Goal: Information Seeking & Learning: Learn about a topic

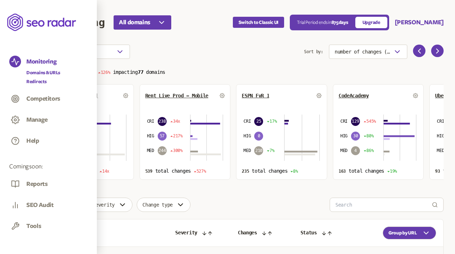
click at [35, 82] on link "Redirects" at bounding box center [43, 81] width 34 height 7
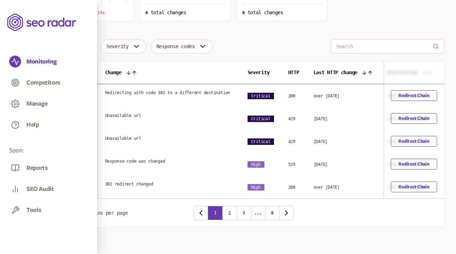
click at [70, 208] on icon "button" at bounding box center [70, 212] width 9 height 9
click at [58, 231] on div "10" at bounding box center [65, 233] width 19 height 6
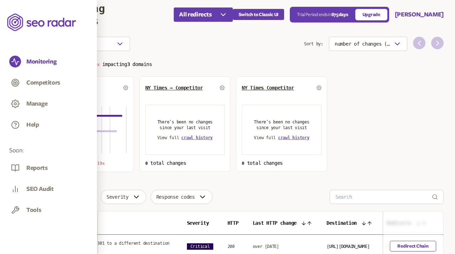
scroll to position [7, 0]
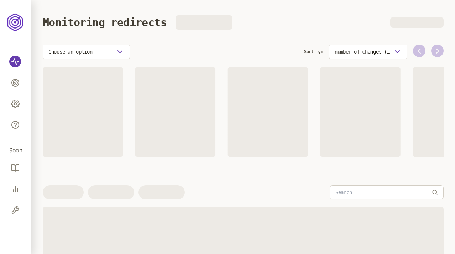
scroll to position [7, 0]
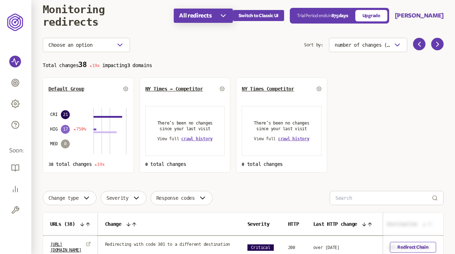
click at [224, 16] on icon "button" at bounding box center [223, 15] width 9 height 9
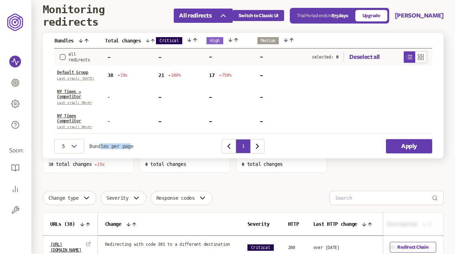
drag, startPoint x: 131, startPoint y: 146, endPoint x: 100, endPoint y: 146, distance: 31.0
click at [100, 146] on span "Bundles per page" at bounding box center [111, 146] width 44 height 6
click at [423, 58] on icon "button" at bounding box center [421, 57] width 7 height 9
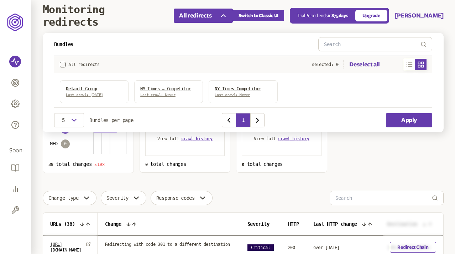
click at [407, 63] on icon "button" at bounding box center [409, 64] width 7 height 9
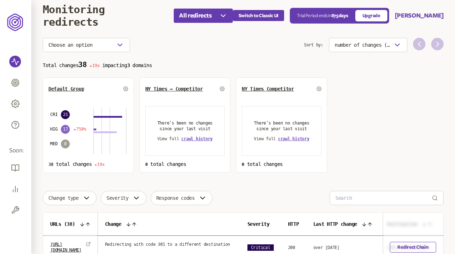
click at [379, 166] on section "Total changes 38 19x impacting 3 domains Default Group CRI 21 HIG 17 750% MED 0…" at bounding box center [243, 117] width 401 height 112
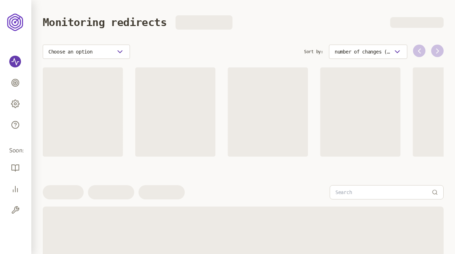
scroll to position [7, 0]
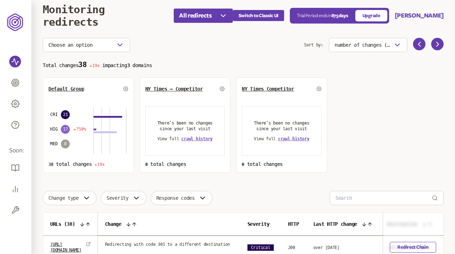
click at [250, 47] on div "Choose an option" at bounding box center [174, 45] width 262 height 14
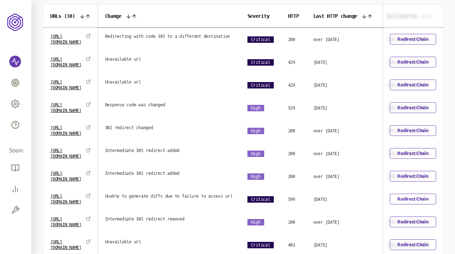
scroll to position [214, 0]
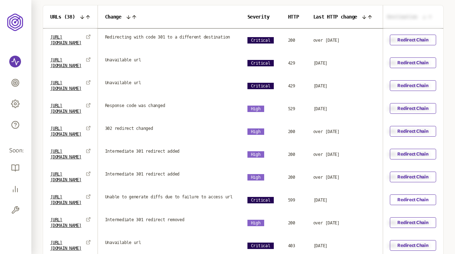
click at [190, 37] on span "Redirecting with code 301 to a different destination" at bounding box center [167, 37] width 125 height 6
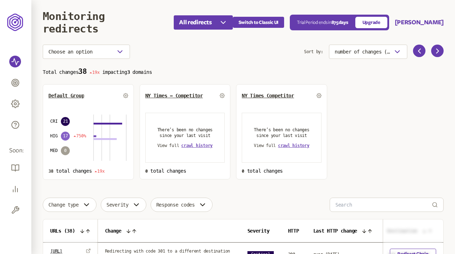
click at [206, 45] on div "Choose an option" at bounding box center [174, 52] width 262 height 14
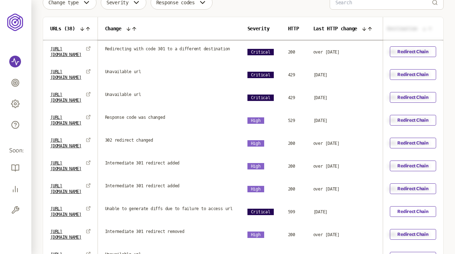
scroll to position [269, 0]
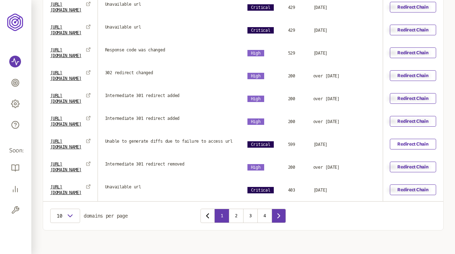
click at [280, 213] on icon "button" at bounding box center [279, 215] width 2 height 4
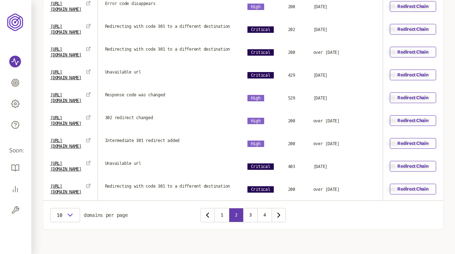
scroll to position [271, 0]
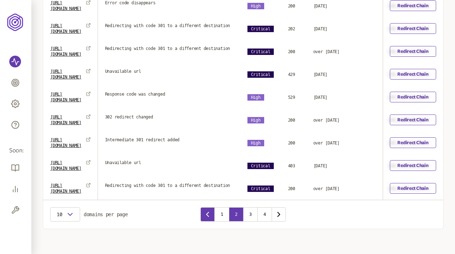
click at [206, 210] on icon "button" at bounding box center [207, 214] width 9 height 9
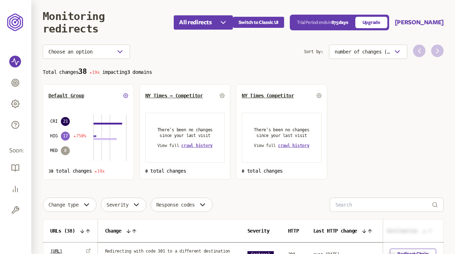
click at [126, 96] on icon at bounding box center [125, 95] width 5 height 5
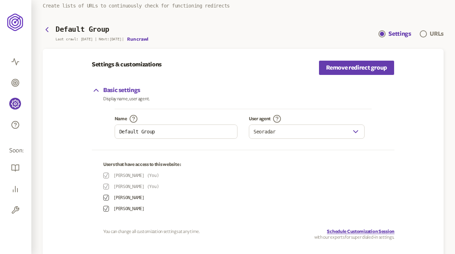
scroll to position [30, 0]
click at [47, 29] on icon "button" at bounding box center [47, 30] width 2 height 4
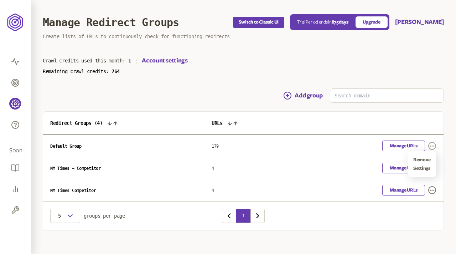
click at [429, 144] on icon "button" at bounding box center [432, 145] width 9 height 9
click at [431, 143] on icon "button" at bounding box center [431, 145] width 9 height 9
click at [430, 168] on icon "button" at bounding box center [432, 168] width 4 height 1
click at [430, 166] on icon "button" at bounding box center [432, 168] width 9 height 9
click at [431, 188] on icon "button" at bounding box center [432, 190] width 9 height 9
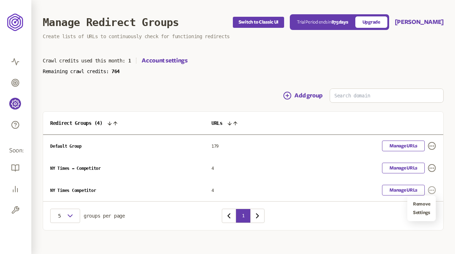
click at [431, 188] on icon "button" at bounding box center [432, 190] width 9 height 9
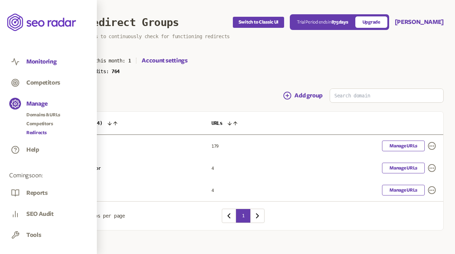
click at [39, 62] on button "Monitoring" at bounding box center [41, 62] width 30 height 8
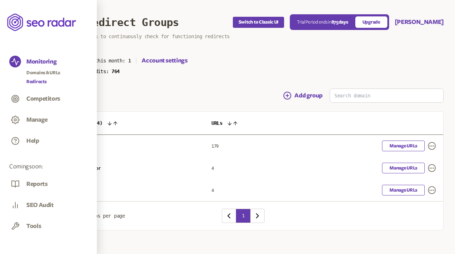
click at [36, 81] on link "Redirects" at bounding box center [43, 81] width 34 height 7
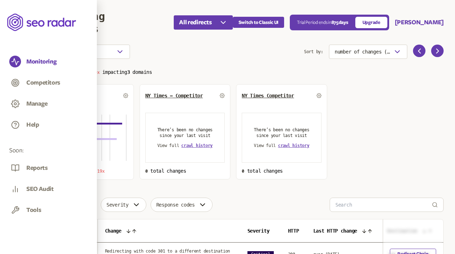
click at [230, 73] on p "Total changes 38 19x impacting 3 domains" at bounding box center [243, 71] width 401 height 8
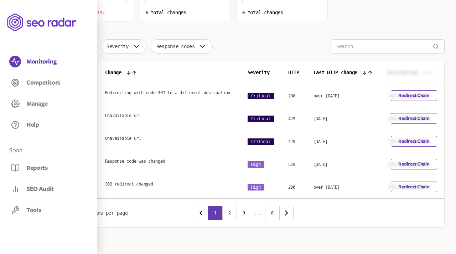
click at [66, 212] on icon "button" at bounding box center [70, 212] width 9 height 9
click at [58, 239] on div "20" at bounding box center [65, 242] width 19 height 6
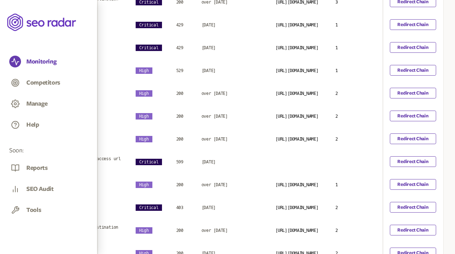
scroll to position [0, 171]
click at [411, 158] on link "Redirect Chain" at bounding box center [413, 161] width 46 height 11
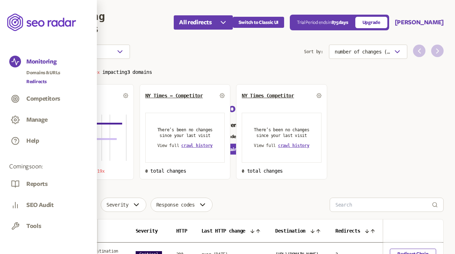
click at [42, 78] on link "Redirects" at bounding box center [43, 81] width 34 height 7
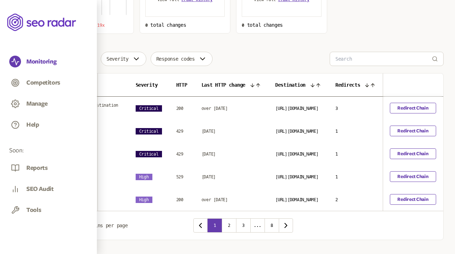
scroll to position [158, 0]
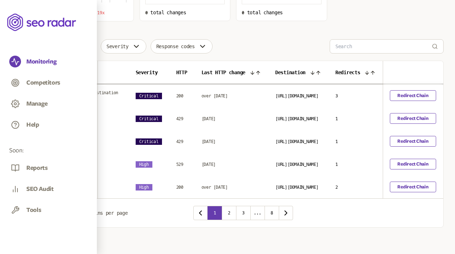
click at [68, 213] on icon "button" at bounding box center [70, 212] width 9 height 9
click at [60, 239] on div "20" at bounding box center [65, 242] width 19 height 6
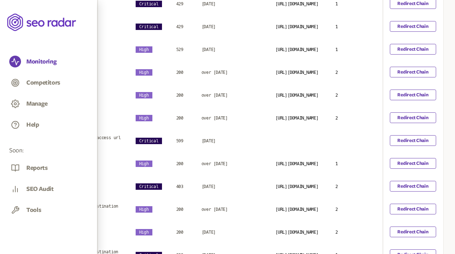
scroll to position [0, 219]
click at [424, 136] on link "Redirect Chain" at bounding box center [413, 140] width 46 height 11
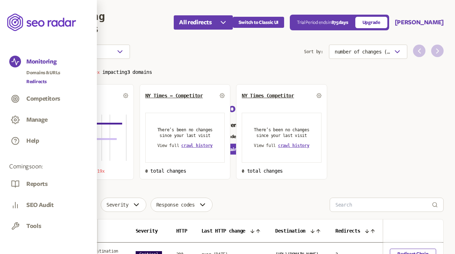
click at [37, 80] on link "Redirects" at bounding box center [43, 81] width 34 height 7
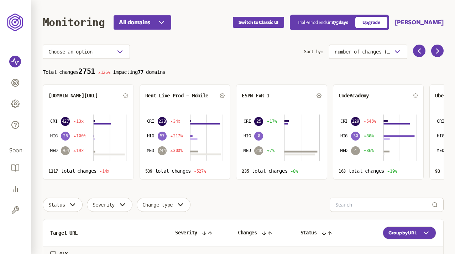
click at [223, 47] on div "Choose an option" at bounding box center [174, 52] width 262 height 14
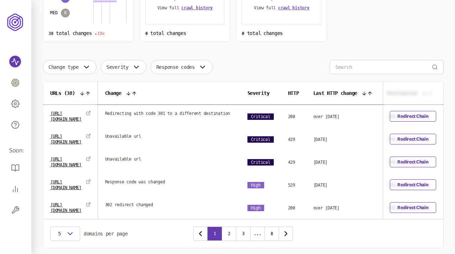
scroll to position [137, 0]
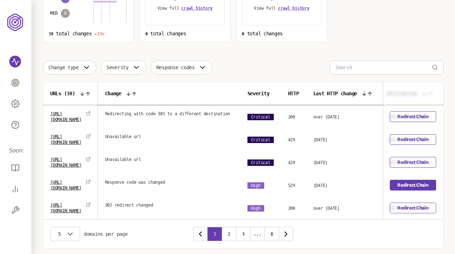
click at [402, 184] on link "Redirect Chain" at bounding box center [414, 185] width 46 height 11
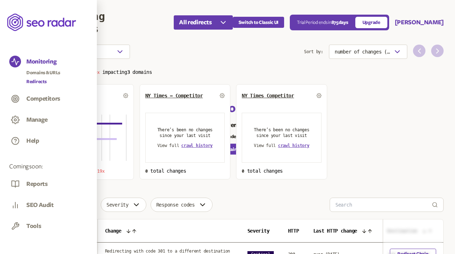
click at [39, 81] on link "Redirects" at bounding box center [43, 81] width 34 height 7
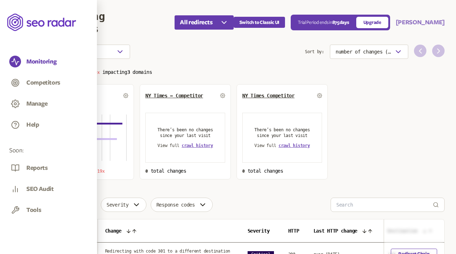
click at [438, 19] on button "Pruthviraj" at bounding box center [420, 22] width 49 height 9
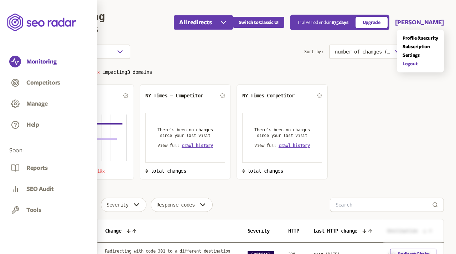
click at [408, 63] on link "Logout" at bounding box center [421, 64] width 36 height 6
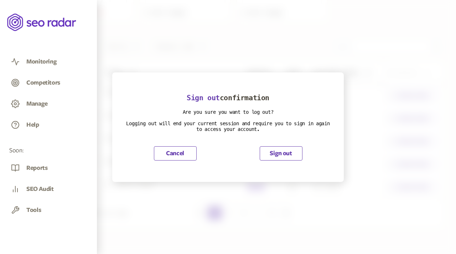
click at [279, 156] on button "Sign out" at bounding box center [281, 153] width 43 height 14
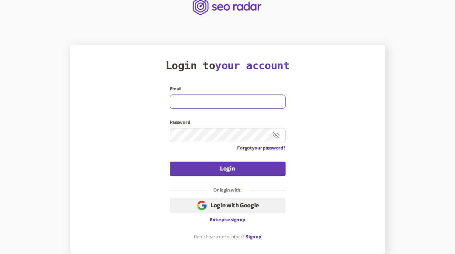
type input "olena.niemova@agilefuel.com"
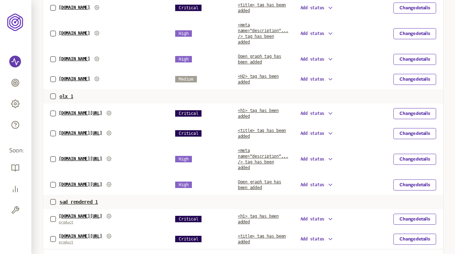
scroll to position [317, 0]
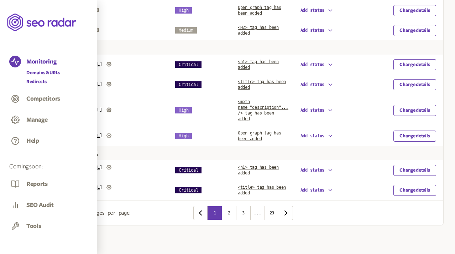
click at [40, 81] on link "Redirects" at bounding box center [43, 81] width 34 height 7
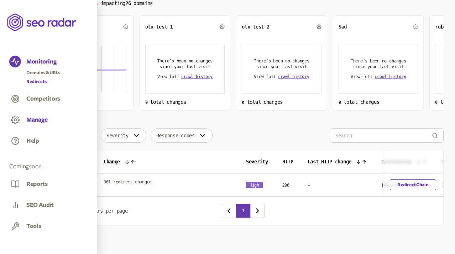
click at [36, 118] on button "Manage" at bounding box center [36, 120] width 21 height 8
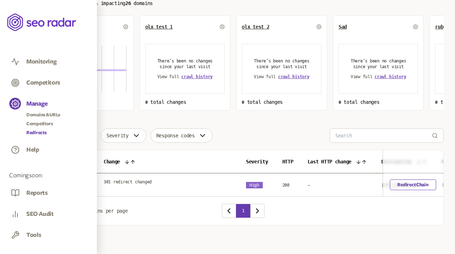
click at [37, 131] on link "Redirects" at bounding box center [43, 132] width 34 height 7
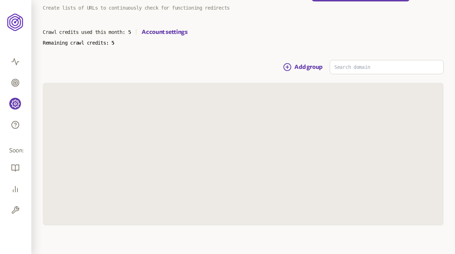
scroll to position [49, 0]
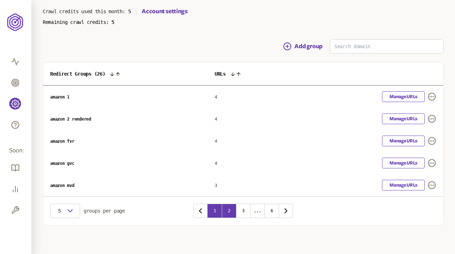
click at [227, 211] on button "2" at bounding box center [229, 210] width 14 height 14
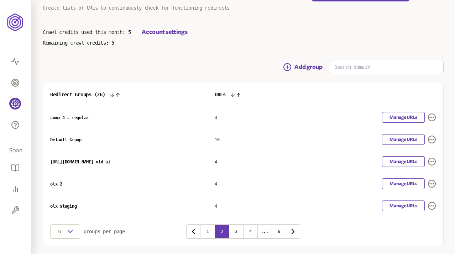
scroll to position [49, 0]
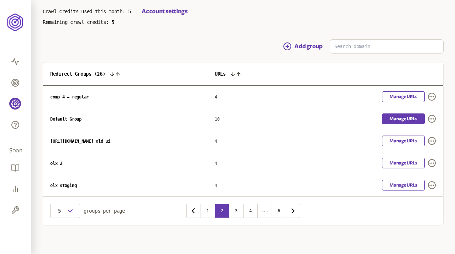
click at [408, 119] on link "Manage URLs" at bounding box center [403, 118] width 43 height 11
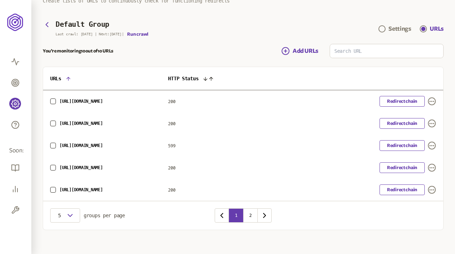
scroll to position [36, 0]
click at [373, 49] on input at bounding box center [386, 51] width 113 height 14
paste input "[URL][DOMAIN_NAME]"
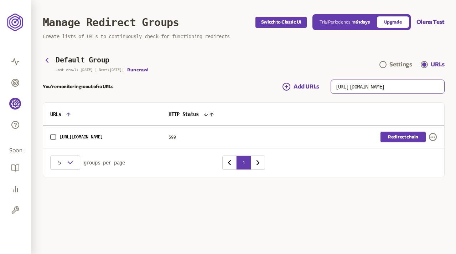
type input "[URL][DOMAIN_NAME]"
click at [400, 136] on link "Redirect chain" at bounding box center [403, 136] width 45 height 11
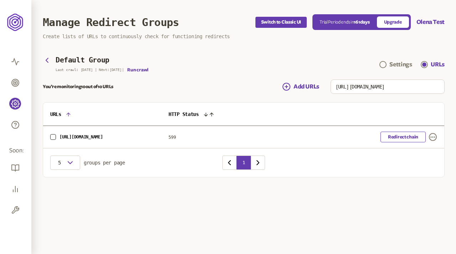
click at [216, 16] on div "Manage Redirect Groups" at bounding box center [149, 22] width 213 height 12
click at [235, 78] on main "Default Group Last crawl: 19 Aug | Next: 5 Aug | Run crawl Settings URLs You’re…" at bounding box center [244, 116] width 402 height 121
click at [220, 79] on div "You’re monitoring 10 out of 10 URLs Add URLs http://sad.ua/" at bounding box center [244, 86] width 402 height 14
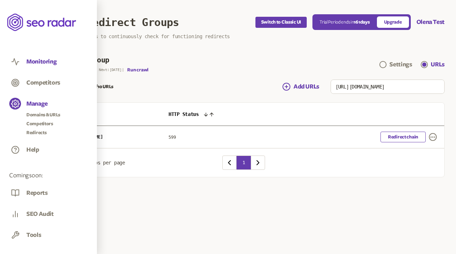
click at [37, 61] on button "Monitoring" at bounding box center [41, 62] width 30 height 8
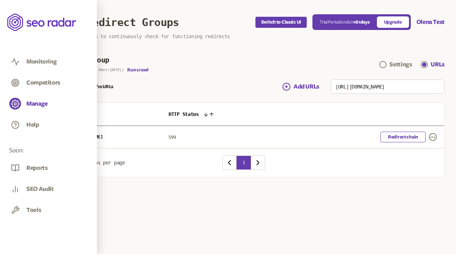
click at [240, 48] on main "Manage Redirect Groups Switch to Classic UI Trial Period ends in 161 days Upgra…" at bounding box center [243, 103] width 425 height 206
click at [198, 86] on div "You’re monitoring 10 out of 10 URLs Add URLs http://sad.ua/" at bounding box center [244, 86] width 402 height 14
click at [388, 63] on link "Settings" at bounding box center [395, 64] width 32 height 9
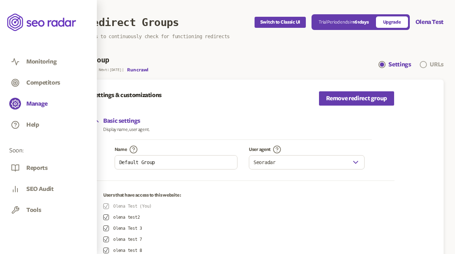
click at [424, 63] on span "Navigation" at bounding box center [423, 64] width 7 height 7
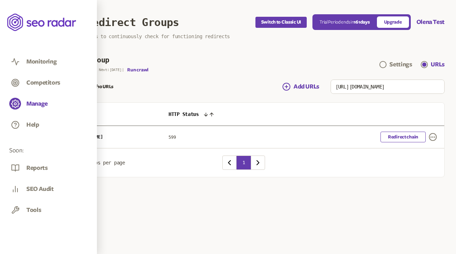
click at [197, 77] on main "Default Group Last crawl: 19 Aug | Next: 5 Aug | Run crawl Settings URLs You’re…" at bounding box center [244, 116] width 402 height 121
click at [181, 83] on div "You’re monitoring 10 out of 10 URLs Add URLs http://sad.ua/" at bounding box center [244, 86] width 402 height 14
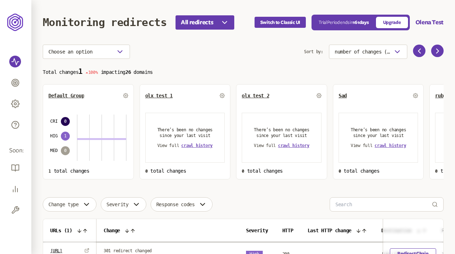
click at [442, 45] on div "Sort by: number of changes (high-low)" at bounding box center [374, 52] width 140 height 14
click at [439, 48] on icon at bounding box center [438, 51] width 9 height 9
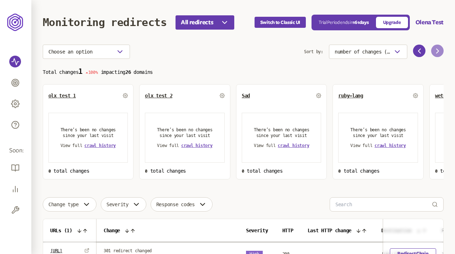
click at [439, 48] on icon at bounding box center [438, 51] width 9 height 9
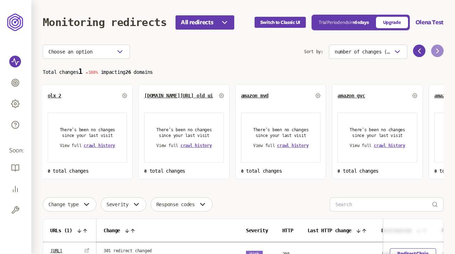
click at [439, 48] on icon at bounding box center [438, 51] width 9 height 9
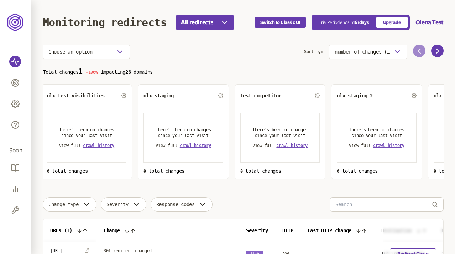
click at [417, 47] on icon at bounding box center [419, 51] width 9 height 9
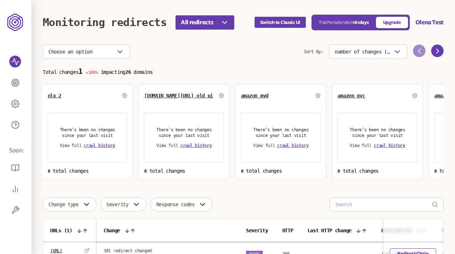
click at [417, 47] on icon at bounding box center [419, 51] width 9 height 9
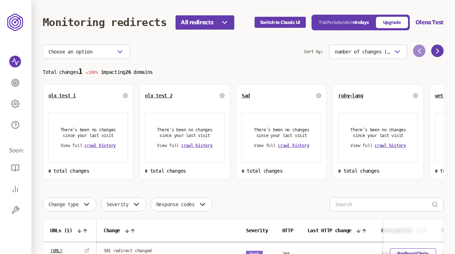
click at [417, 47] on icon at bounding box center [419, 51] width 9 height 9
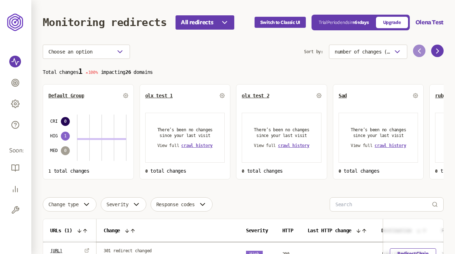
click at [417, 47] on icon at bounding box center [419, 51] width 9 height 9
click at [301, 69] on p "Total changes 1 100% impacting 26 domains" at bounding box center [243, 71] width 401 height 8
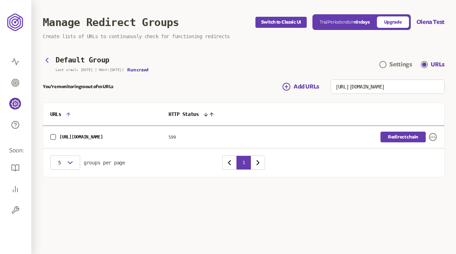
click at [390, 136] on link "Redirect chain" at bounding box center [403, 136] width 45 height 11
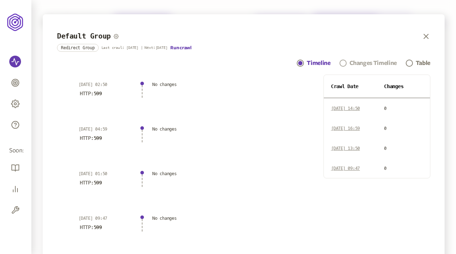
click at [360, 59] on div "Changes Timeline" at bounding box center [373, 63] width 47 height 9
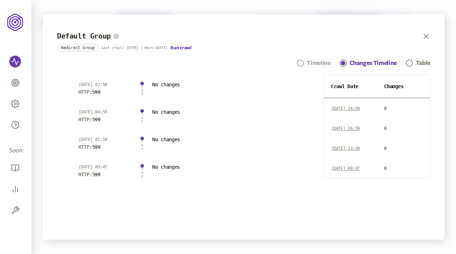
click at [315, 62] on div "Timeline" at bounding box center [319, 63] width 24 height 9
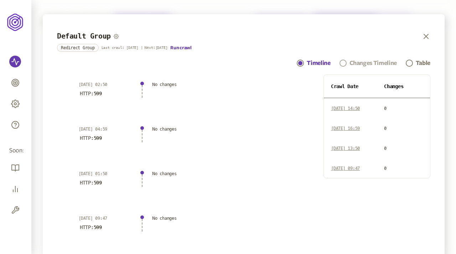
click at [375, 63] on div "Changes Timeline" at bounding box center [373, 63] width 47 height 9
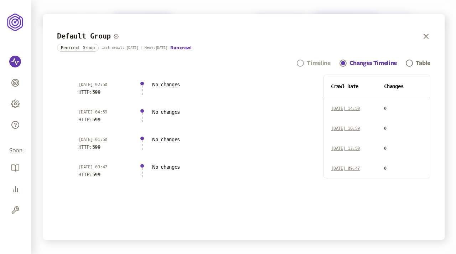
click at [305, 61] on link "Timeline" at bounding box center [313, 63] width 33 height 9
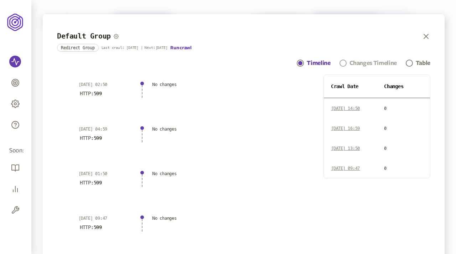
click at [366, 63] on div "Changes Timeline" at bounding box center [373, 63] width 47 height 9
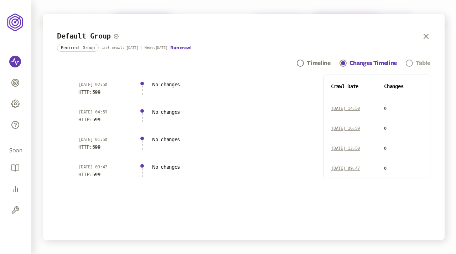
click at [416, 63] on div "Table" at bounding box center [423, 63] width 15 height 9
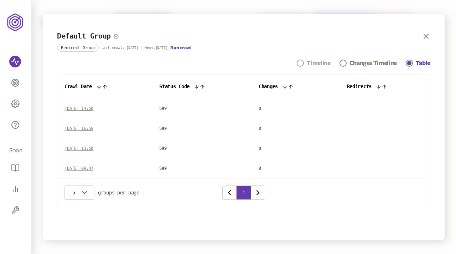
click at [315, 63] on div "Timeline" at bounding box center [319, 63] width 24 height 9
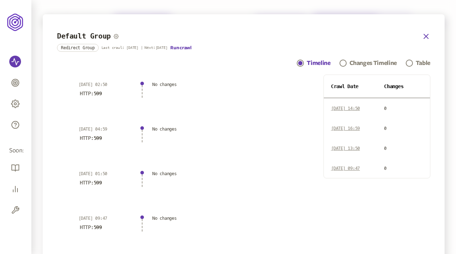
click at [424, 36] on icon "button" at bounding box center [426, 36] width 9 height 9
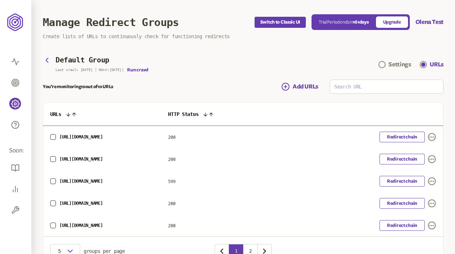
click at [217, 88] on div "You’re monitoring 10 out of 10 URLs Add URLs" at bounding box center [243, 86] width 401 height 14
click at [272, 74] on main "Default Group Last crawl: 19 Aug | Next: 5 Aug | Run crawl Settings URLs You’re…" at bounding box center [243, 160] width 401 height 209
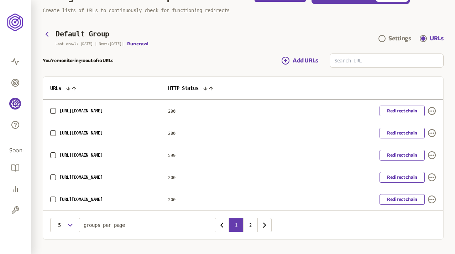
scroll to position [40, 0]
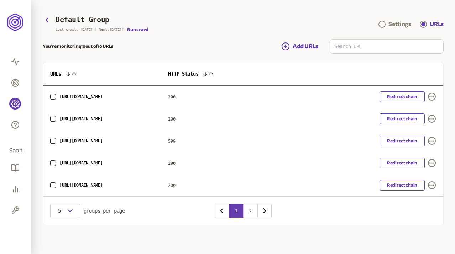
click at [410, 89] on td "Redirect chain" at bounding box center [367, 97] width 153 height 22
click at [406, 99] on link "Redirect chain" at bounding box center [402, 96] width 45 height 11
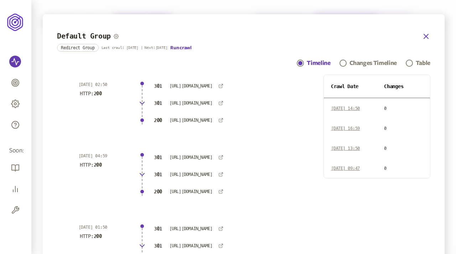
click at [424, 36] on icon "button" at bounding box center [426, 36] width 9 height 9
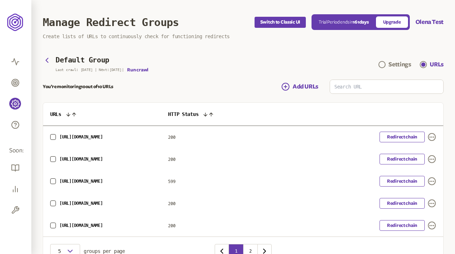
click at [188, 80] on div "You’re monitoring 10 out of 10 URLs Add URLs" at bounding box center [243, 86] width 401 height 14
click at [411, 180] on link "Redirect chain" at bounding box center [402, 181] width 45 height 11
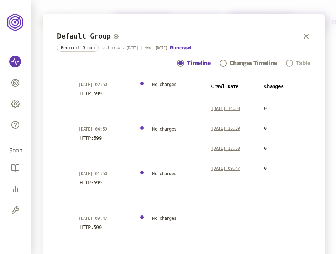
click at [296, 63] on div "Table" at bounding box center [303, 63] width 15 height 9
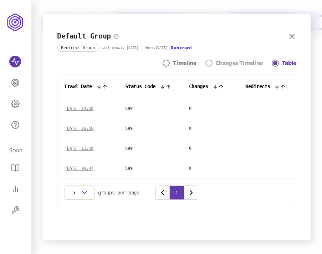
click at [224, 65] on div "Changes Timeline" at bounding box center [238, 63] width 47 height 9
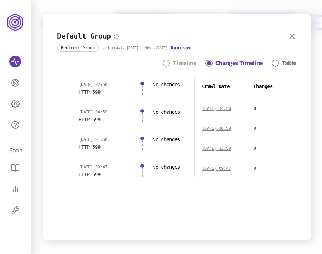
click at [176, 63] on div "Timeline" at bounding box center [184, 63] width 24 height 9
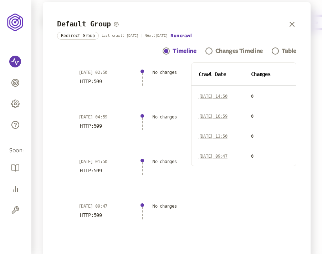
scroll to position [8, 0]
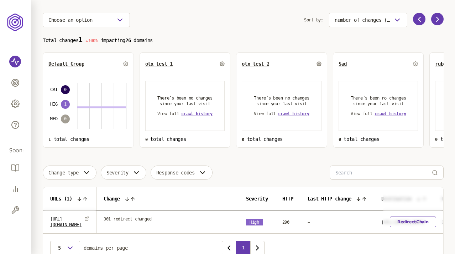
scroll to position [25, 0]
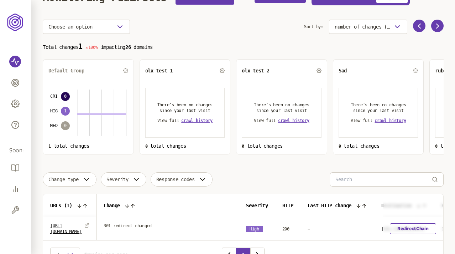
click at [72, 71] on span "Default Group" at bounding box center [66, 71] width 36 height 6
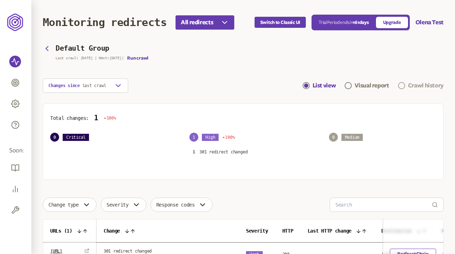
click at [415, 86] on div "Crawl history" at bounding box center [426, 85] width 36 height 9
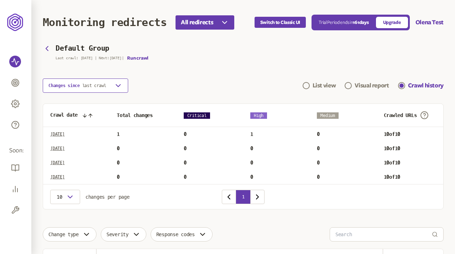
click at [117, 82] on icon "button" at bounding box center [118, 85] width 9 height 9
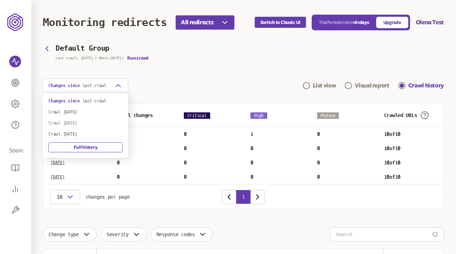
click at [76, 122] on div "Crawl [DATE]" at bounding box center [85, 123] width 74 height 6
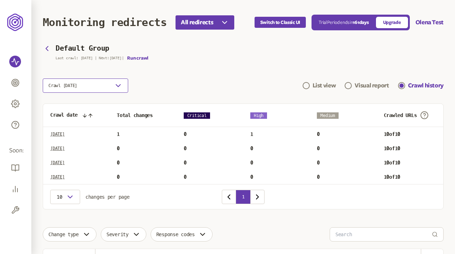
click at [98, 88] on button "Crawl [DATE]" at bounding box center [86, 85] width 86 height 14
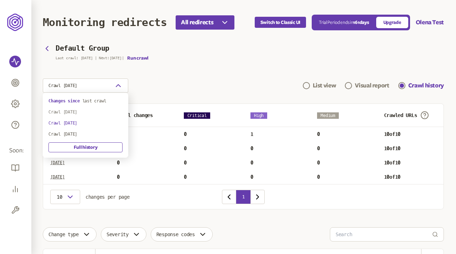
click at [85, 109] on div "Crawl 13th Aug 2025" at bounding box center [85, 112] width 74 height 6
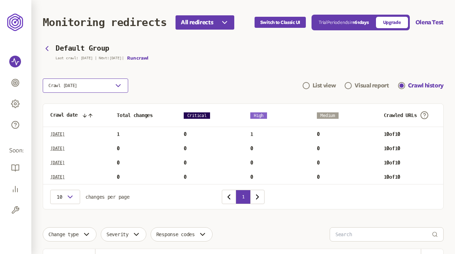
click at [102, 86] on button "Crawl 13th Aug 2025" at bounding box center [86, 85] width 86 height 14
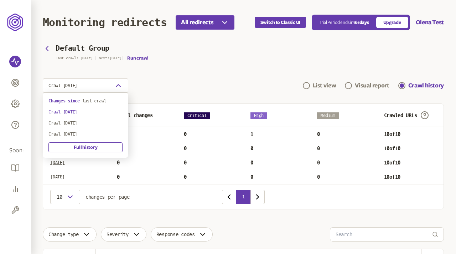
click at [96, 97] on div "Changes since last crawl Crawl 13th Aug 2025 Crawl 8th Aug 2025 Crawl 31st Jul …" at bounding box center [86, 125] width 86 height 65
click at [97, 100] on span "last crawl" at bounding box center [94, 100] width 24 height 5
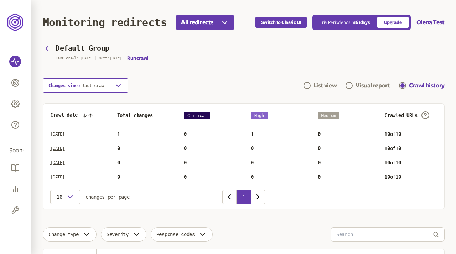
click at [117, 85] on icon "button" at bounding box center [118, 85] width 9 height 9
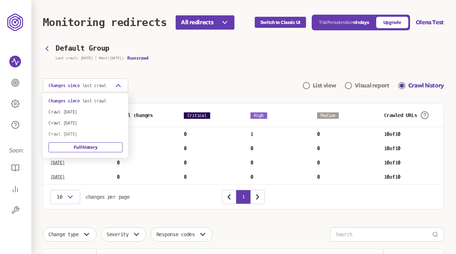
click at [82, 135] on div "Crawl 31st Jul 2025" at bounding box center [85, 134] width 74 height 6
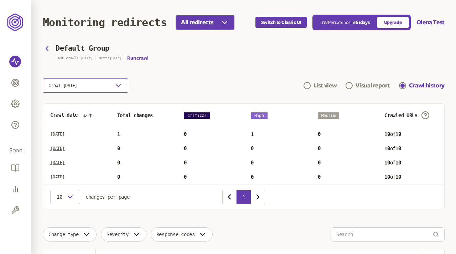
click at [115, 86] on icon "button" at bounding box center [118, 85] width 9 height 9
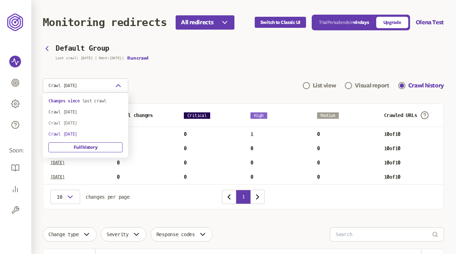
click at [82, 121] on div "Crawl 8th Aug 2025" at bounding box center [85, 123] width 74 height 6
click at [110, 90] on button "Crawl 8th Aug 2025" at bounding box center [86, 85] width 86 height 14
click at [82, 111] on div "Crawl 13th Aug 2025" at bounding box center [85, 112] width 74 height 6
click at [113, 88] on button "Crawl 13th Aug 2025" at bounding box center [86, 85] width 86 height 14
click at [87, 100] on span "last crawl" at bounding box center [94, 100] width 24 height 5
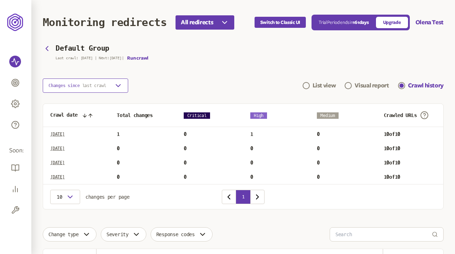
click at [107, 86] on span "last crawl" at bounding box center [94, 85] width 24 height 5
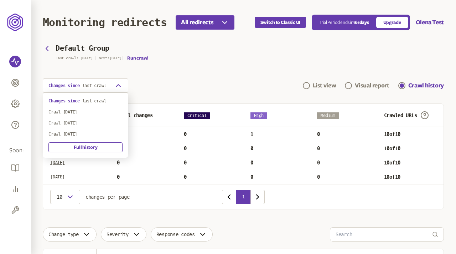
click at [86, 121] on div "Crawl 8th Aug 2025" at bounding box center [85, 123] width 74 height 6
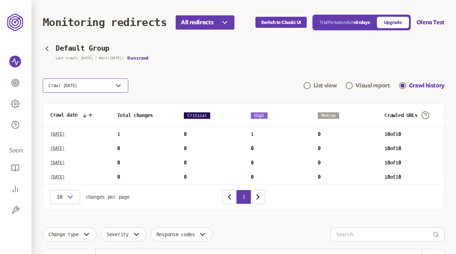
click at [114, 89] on div "button" at bounding box center [118, 85] width 9 height 9
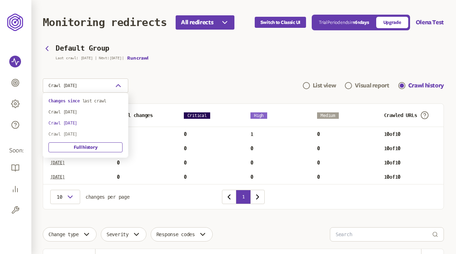
click at [87, 131] on div "Crawl 31st Jul 2025" at bounding box center [85, 134] width 74 height 6
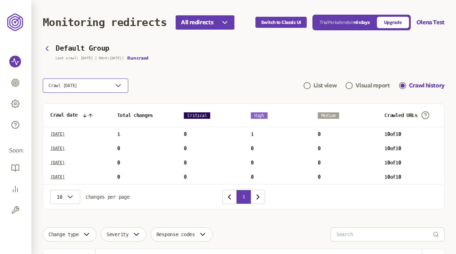
click at [120, 87] on icon "button" at bounding box center [118, 85] width 9 height 9
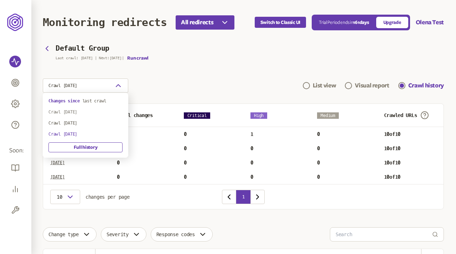
click at [85, 111] on div "Crawl 13th Aug 2025" at bounding box center [85, 112] width 74 height 6
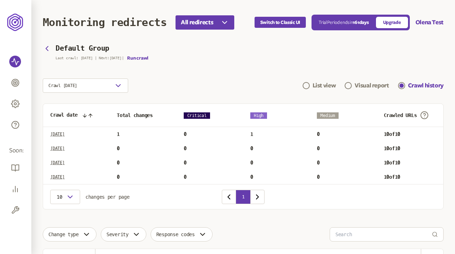
click at [161, 76] on section "Default Group Last crawl: 19 Aug | Next: 5 Aug | Run crawl Crawl 13th Aug 2025 …" at bounding box center [243, 69] width 401 height 48
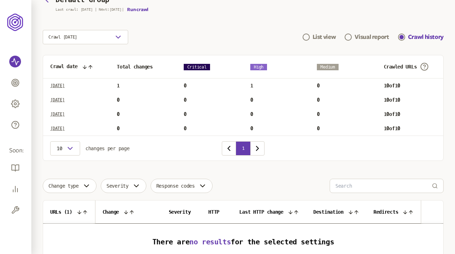
scroll to position [47, 0]
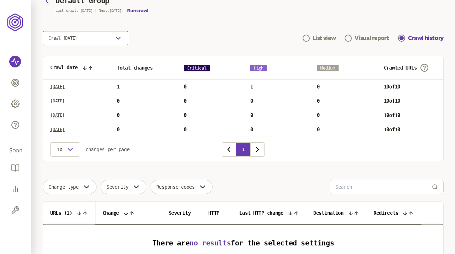
click at [106, 36] on button "Crawl 13th Aug 2025" at bounding box center [86, 38] width 86 height 14
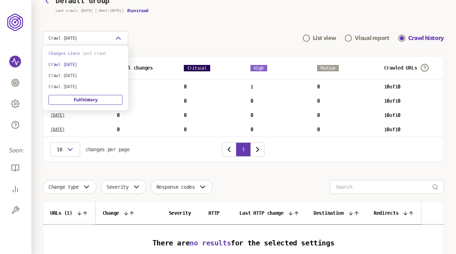
click at [84, 52] on span "last crawl" at bounding box center [94, 53] width 24 height 5
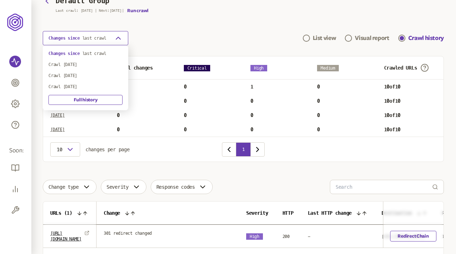
click at [119, 37] on icon "button" at bounding box center [118, 38] width 9 height 9
click at [88, 64] on div "Crawl 13th Aug 2025" at bounding box center [85, 65] width 74 height 6
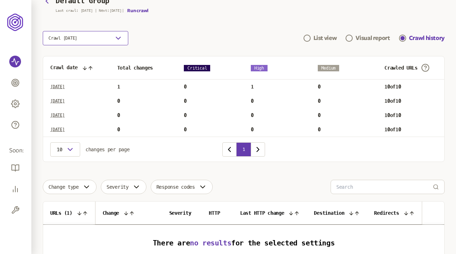
click at [117, 34] on icon "button" at bounding box center [118, 38] width 9 height 9
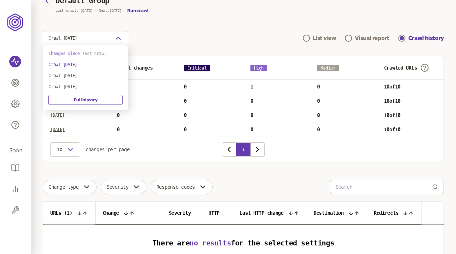
click at [93, 53] on span "last crawl" at bounding box center [94, 53] width 24 height 5
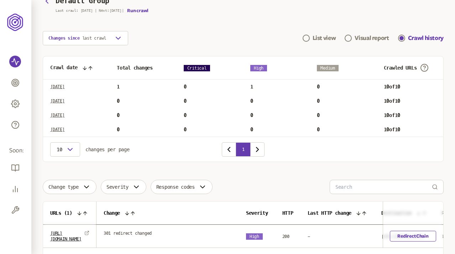
click at [165, 41] on div "Changes since last crawl List view Visual report Crawl history" at bounding box center [243, 38] width 401 height 14
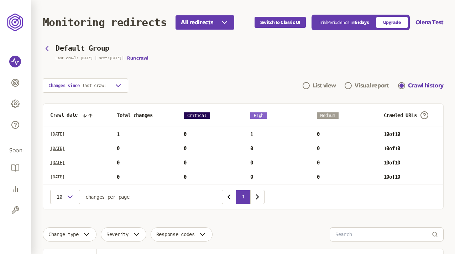
click at [276, 70] on section "Default Group Last crawl: 19 Aug | Next: 5 Aug | Run crawl Changes since last c…" at bounding box center [243, 69] width 401 height 48
click at [65, 149] on p "Wed Aug 13 2025" at bounding box center [57, 148] width 15 height 6
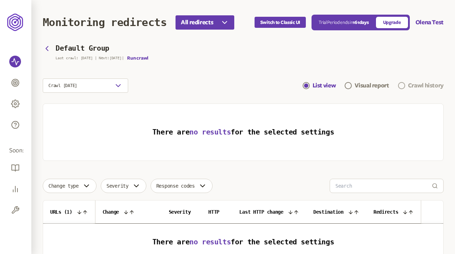
click at [420, 87] on div "Crawl history" at bounding box center [426, 85] width 36 height 9
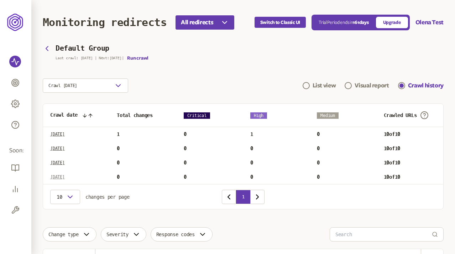
click at [61, 177] on p "Thu Jul 31 2025" at bounding box center [57, 177] width 15 height 6
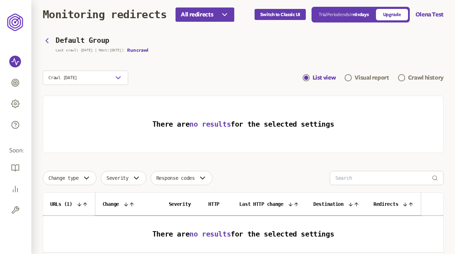
scroll to position [7, 0]
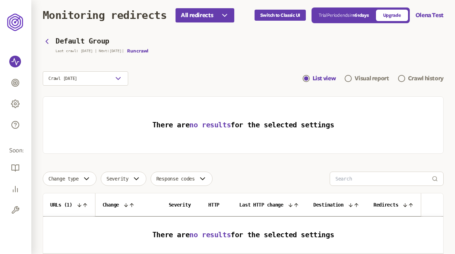
click at [219, 56] on section "Default Group Last crawl: 19 Aug | Next: 5 Aug | Run crawl Crawl 31st Jul 2025 …" at bounding box center [243, 61] width 401 height 48
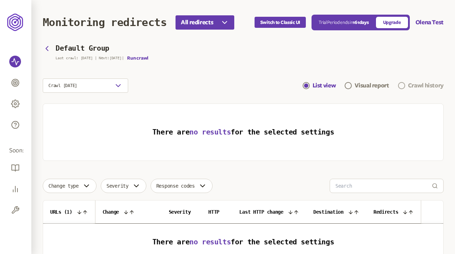
click at [417, 86] on div "Crawl history" at bounding box center [426, 85] width 36 height 9
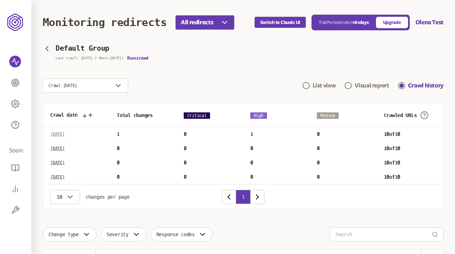
click at [65, 133] on p "Tue Aug 19 2025" at bounding box center [57, 134] width 15 height 6
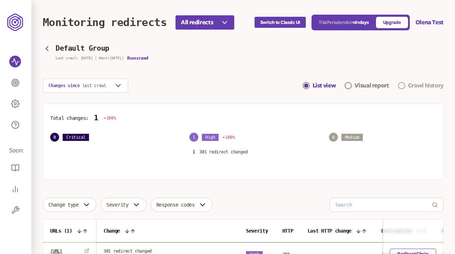
click at [418, 84] on div "Crawl history" at bounding box center [426, 85] width 36 height 9
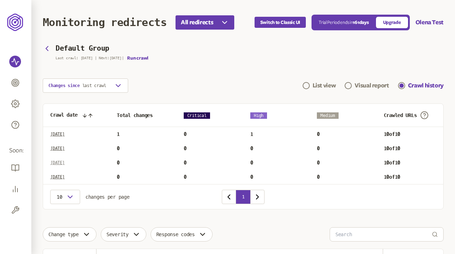
click at [65, 162] on p "Fri Aug 08 2025" at bounding box center [57, 163] width 15 height 6
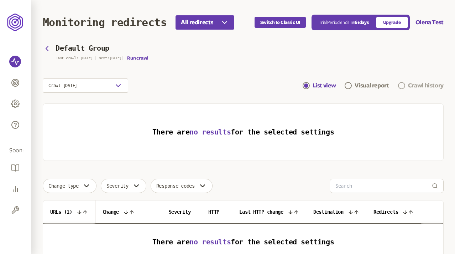
click at [420, 85] on div "Crawl history" at bounding box center [426, 85] width 36 height 9
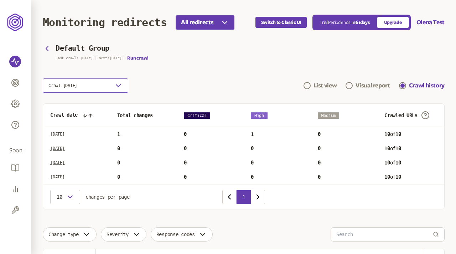
click at [106, 85] on button "Crawl 8th Aug 2025" at bounding box center [86, 85] width 86 height 14
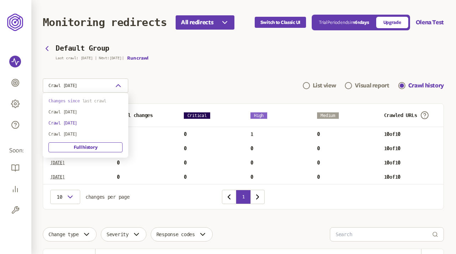
click at [87, 100] on span "last crawl" at bounding box center [94, 100] width 24 height 5
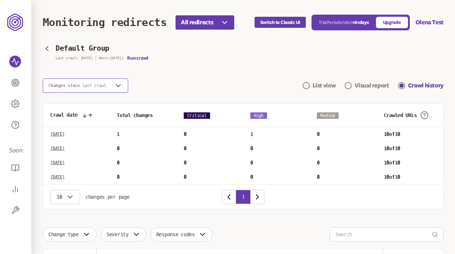
click at [100, 83] on span "last crawl" at bounding box center [94, 85] width 24 height 5
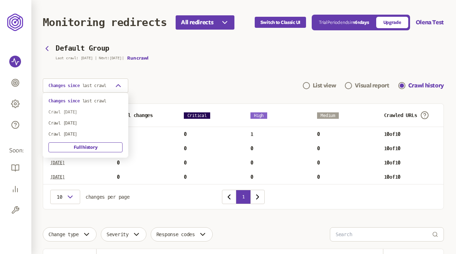
click at [81, 112] on div "Crawl 13th Aug 2025" at bounding box center [85, 112] width 74 height 6
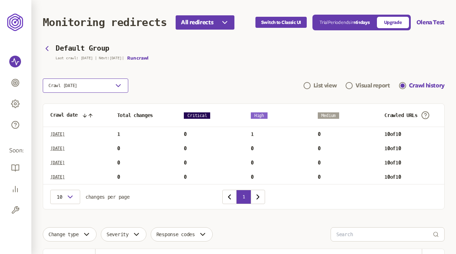
click at [107, 84] on button "Crawl 13th Aug 2025" at bounding box center [86, 85] width 86 height 14
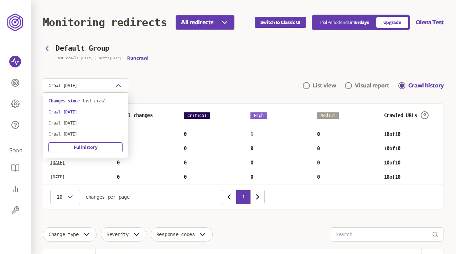
click at [80, 120] on div "Changes since last crawl Crawl 13th Aug 2025 Crawl 8th Aug 2025 Crawl 31st Jul …" at bounding box center [86, 125] width 86 height 65
click at [82, 122] on div "Crawl 8th Aug 2025" at bounding box center [85, 123] width 74 height 6
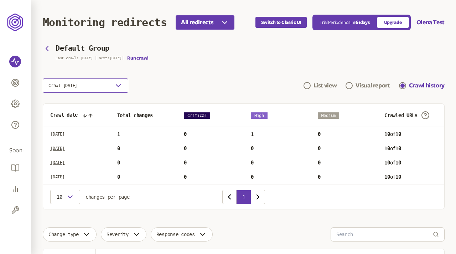
click at [110, 85] on button "Crawl 8th Aug 2025" at bounding box center [86, 85] width 86 height 14
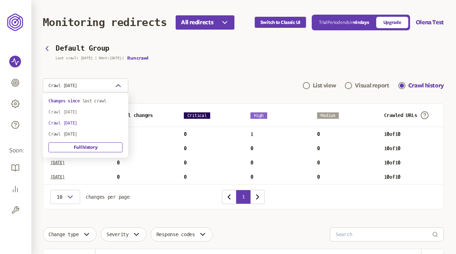
click at [74, 112] on div "Crawl 13th Aug 2025" at bounding box center [85, 112] width 74 height 6
click at [107, 84] on button "Crawl 13th Aug 2025" at bounding box center [86, 85] width 86 height 14
click at [83, 100] on span "last crawl" at bounding box center [94, 100] width 24 height 5
click at [115, 91] on button "Changes since last crawl" at bounding box center [86, 85] width 86 height 14
click at [75, 133] on div "Crawl 31st Jul 2025" at bounding box center [85, 134] width 74 height 6
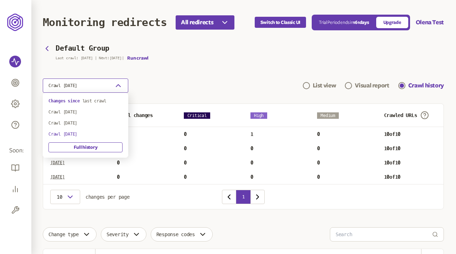
click at [113, 87] on button "Crawl 31st Jul 2025" at bounding box center [86, 85] width 86 height 14
click at [78, 123] on div "Crawl 8th Aug 2025" at bounding box center [85, 123] width 74 height 6
click at [114, 88] on icon "button" at bounding box center [118, 85] width 9 height 9
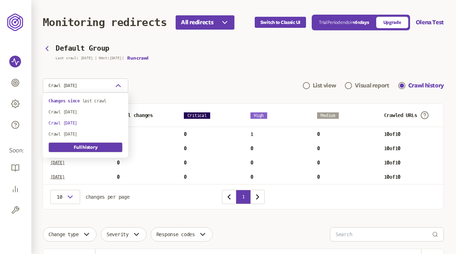
click at [84, 144] on link "Full history" at bounding box center [85, 147] width 74 height 10
click at [99, 144] on link "Full history" at bounding box center [85, 147] width 74 height 10
click at [93, 147] on link "Full history" at bounding box center [85, 147] width 74 height 10
click at [86, 146] on link "Full history" at bounding box center [85, 147] width 74 height 10
click at [91, 147] on link "Full history" at bounding box center [85, 147] width 74 height 10
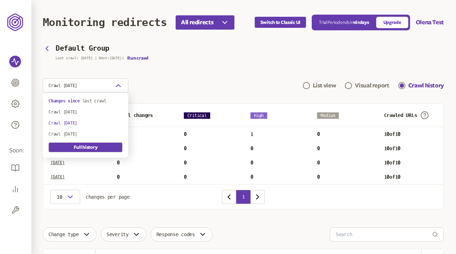
click at [101, 145] on link "Full history" at bounding box center [85, 147] width 74 height 10
click at [97, 149] on link "Full history" at bounding box center [85, 147] width 74 height 10
click at [190, 83] on div "Crawl 8th Aug 2025 List view Visual report Crawl history" at bounding box center [243, 85] width 401 height 14
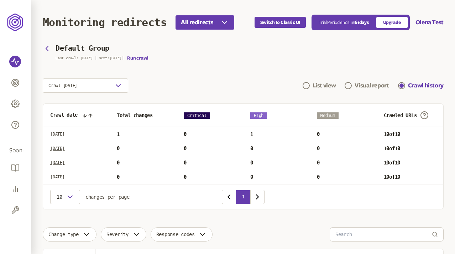
click at [189, 84] on div "Crawl 8th Aug 2025 List view Visual report Crawl history" at bounding box center [243, 85] width 401 height 14
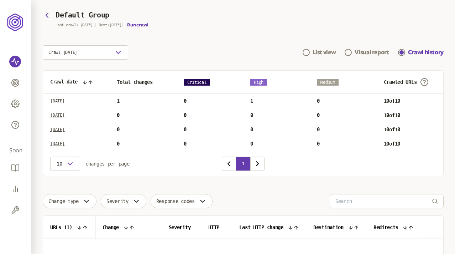
scroll to position [26, 0]
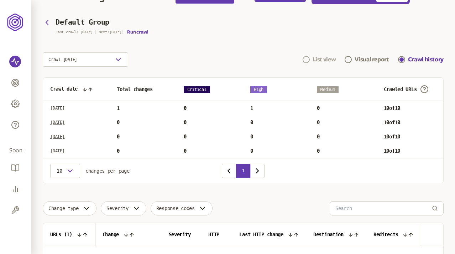
click at [318, 60] on div "List view" at bounding box center [325, 59] width 24 height 9
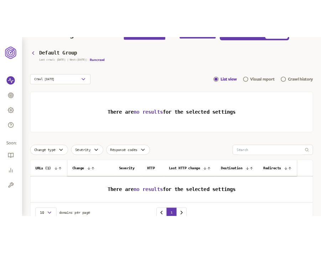
scroll to position [64, 0]
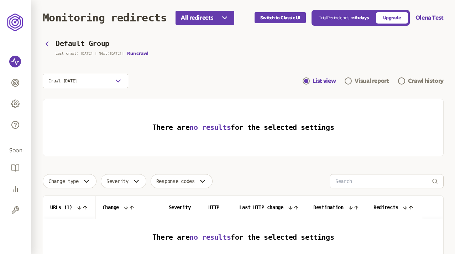
scroll to position [3, 0]
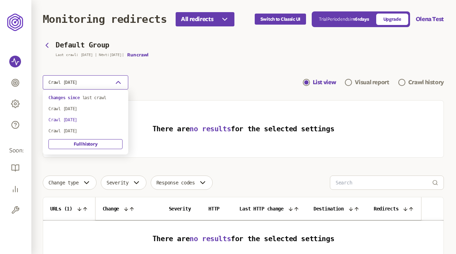
click at [116, 83] on icon "button" at bounding box center [118, 82] width 9 height 9
click at [82, 106] on div "Crawl [DATE]" at bounding box center [85, 109] width 74 height 6
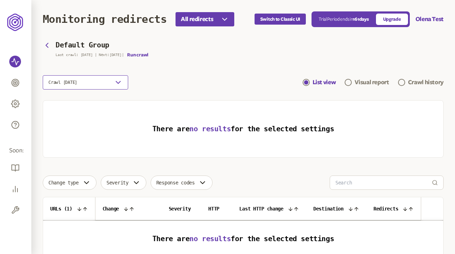
click at [114, 85] on icon "button" at bounding box center [118, 82] width 9 height 9
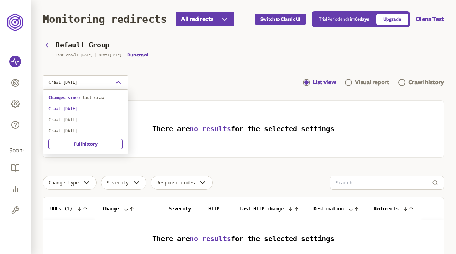
click at [85, 121] on div "Crawl [DATE]" at bounding box center [85, 120] width 74 height 6
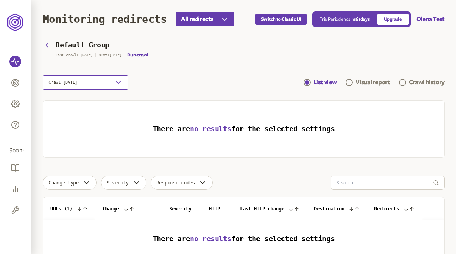
click at [119, 83] on icon "button" at bounding box center [118, 82] width 9 height 9
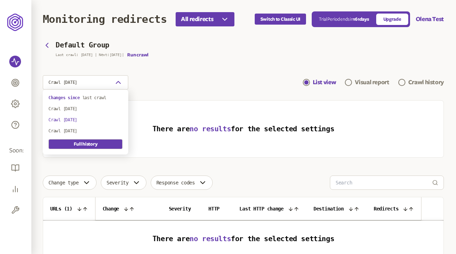
click at [91, 141] on link "Full history" at bounding box center [85, 144] width 74 height 10
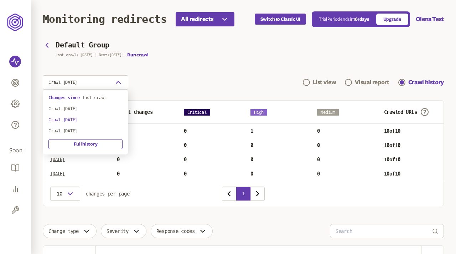
click at [181, 74] on section "Default Group Last crawl: 19 Aug | Next: 5 Aug | Run crawl Crawl 8th Aug 2025 L…" at bounding box center [243, 65] width 401 height 48
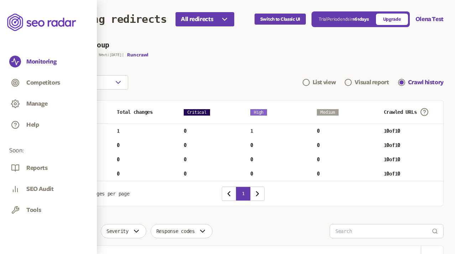
click at [214, 71] on section "Default Group Last crawl: 19 Aug | Next: 5 Aug | Run crawl Crawl 8th Aug 2025 L…" at bounding box center [243, 65] width 401 height 48
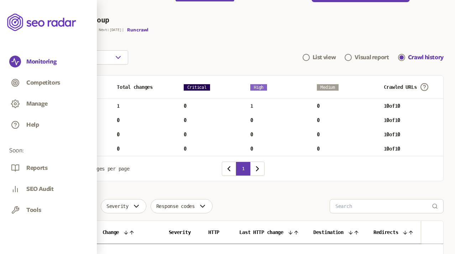
scroll to position [11, 0]
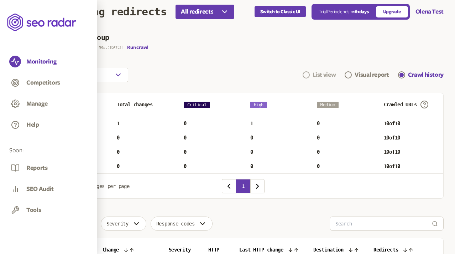
click at [311, 72] on link "List view" at bounding box center [319, 75] width 33 height 9
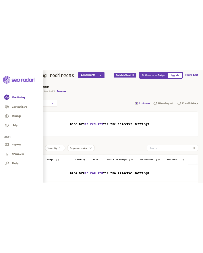
scroll to position [64, 0]
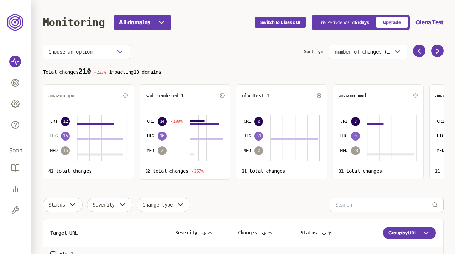
click at [62, 98] on span "amazon gvc" at bounding box center [61, 96] width 27 height 6
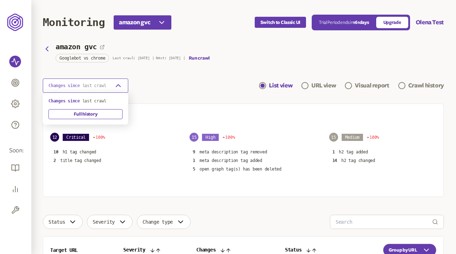
click at [77, 88] on p "Changes since last crawl" at bounding box center [77, 86] width 58 height 6
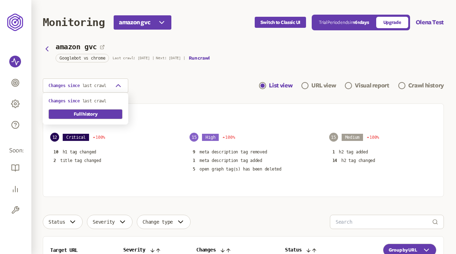
click at [95, 117] on link "Full history" at bounding box center [85, 114] width 74 height 10
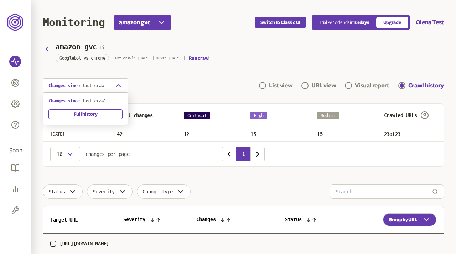
click at [197, 88] on div "Changes since last crawl List view URL view Visual report Crawl history" at bounding box center [243, 85] width 401 height 14
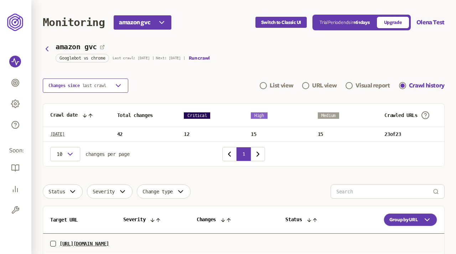
click at [125, 87] on button "Changes since last crawl" at bounding box center [86, 85] width 86 height 14
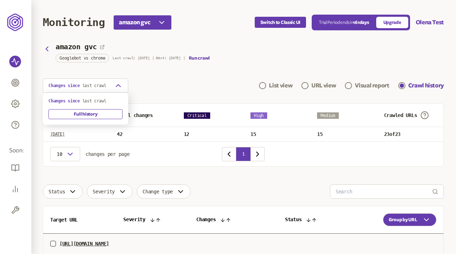
click at [153, 87] on div "Changes since last crawl List view URL view Visual report Crawl history" at bounding box center [243, 85] width 401 height 14
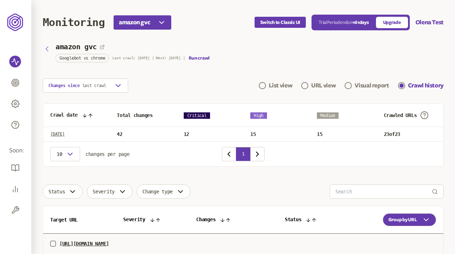
click at [46, 45] on icon "button" at bounding box center [47, 49] width 9 height 9
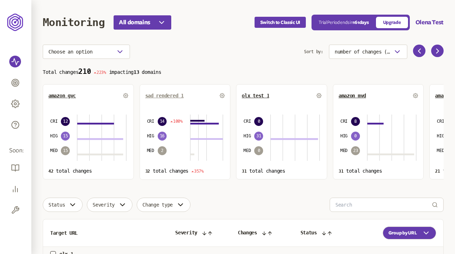
click at [169, 94] on span "sad rendered 1" at bounding box center [164, 96] width 38 height 6
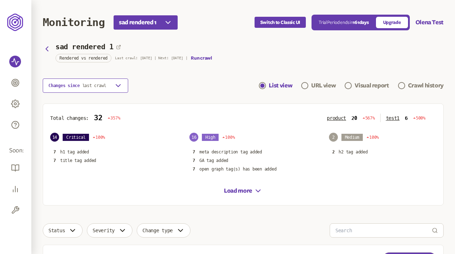
click at [109, 87] on button "Changes since last crawl" at bounding box center [86, 85] width 86 height 14
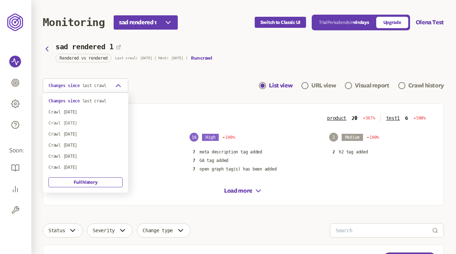
click at [84, 122] on div "Crawl 3rd Jul 2025" at bounding box center [85, 123] width 74 height 6
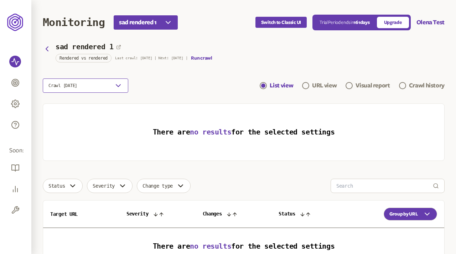
click at [115, 87] on icon "button" at bounding box center [118, 85] width 9 height 9
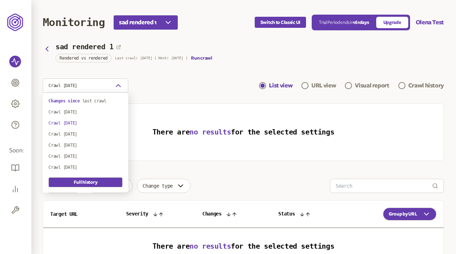
click at [86, 180] on link "Full history" at bounding box center [85, 182] width 74 height 10
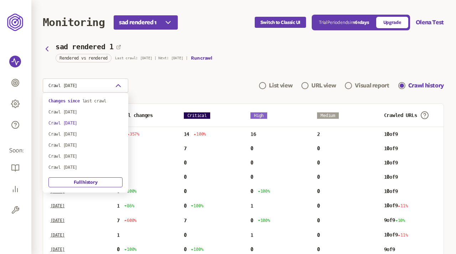
click at [189, 79] on div "Crawl 3rd Jul 2025 List view URL view Visual report Crawl history" at bounding box center [243, 85] width 401 height 14
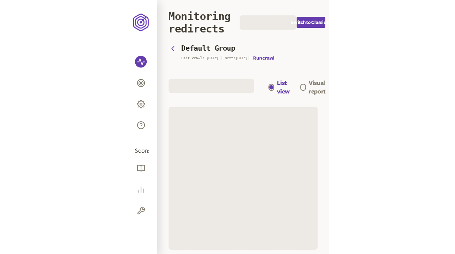
scroll to position [64, 0]
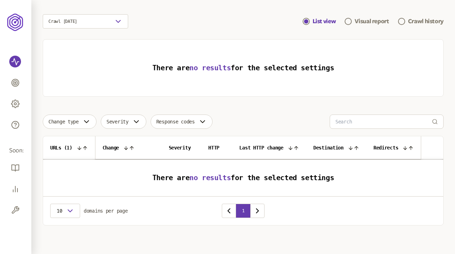
click at [203, 23] on div "Crawl [DATE] List view Visual report Crawl history" at bounding box center [243, 21] width 401 height 14
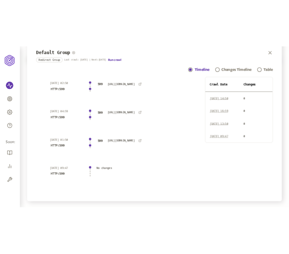
scroll to position [31, 0]
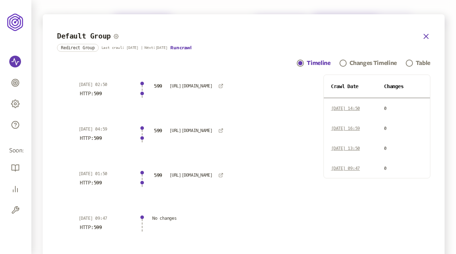
click at [289, 37] on icon "button" at bounding box center [426, 36] width 9 height 9
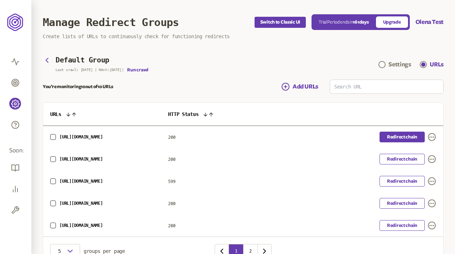
click at [289, 138] on link "Redirect chain" at bounding box center [402, 136] width 45 height 11
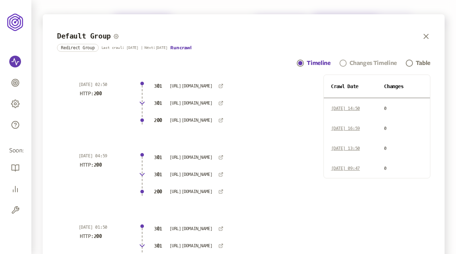
click at [289, 62] on div "Changes Timeline" at bounding box center [373, 63] width 47 height 9
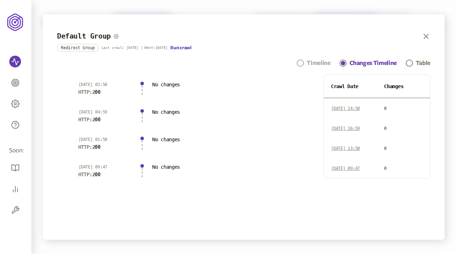
click at [289, 61] on div "Timeline" at bounding box center [319, 63] width 24 height 9
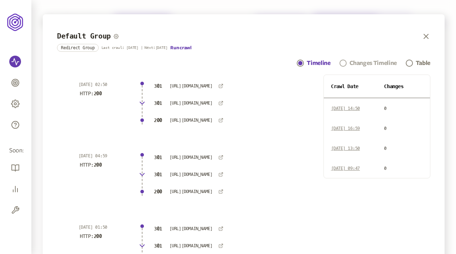
click at [289, 66] on div "Changes Timeline" at bounding box center [373, 63] width 47 height 9
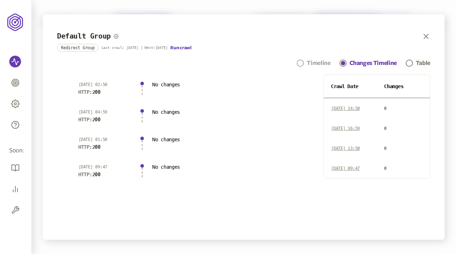
click at [289, 61] on div "Timeline" at bounding box center [319, 63] width 24 height 9
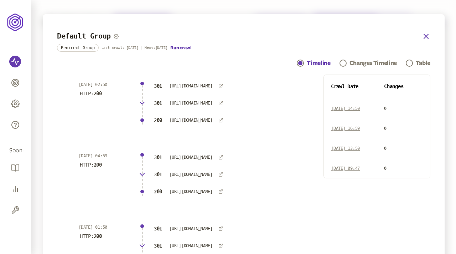
click at [289, 36] on icon "button" at bounding box center [426, 36] width 9 height 9
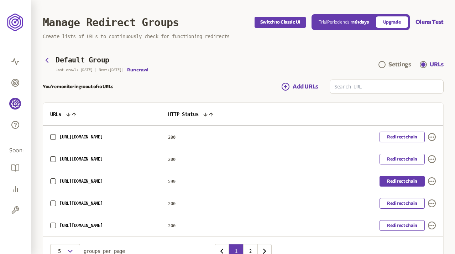
click at [289, 179] on link "Redirect chain" at bounding box center [402, 181] width 45 height 11
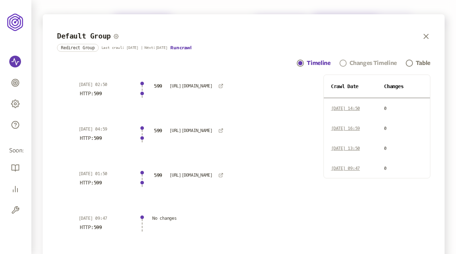
click at [289, 60] on div "Changes Timeline" at bounding box center [373, 63] width 47 height 9
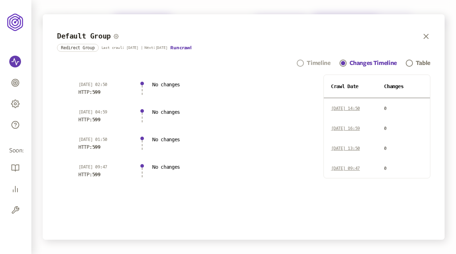
click at [289, 63] on div "Timeline" at bounding box center [319, 63] width 24 height 9
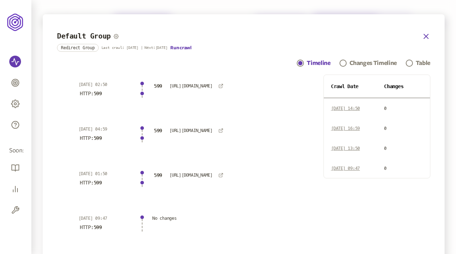
click at [289, 35] on icon "button" at bounding box center [426, 36] width 9 height 9
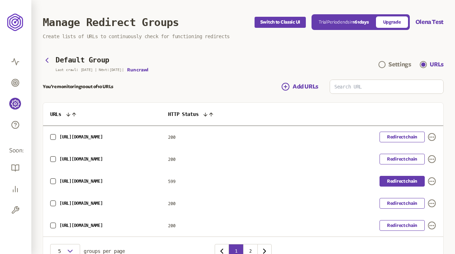
click at [289, 181] on link "Redirect chain" at bounding box center [402, 181] width 45 height 11
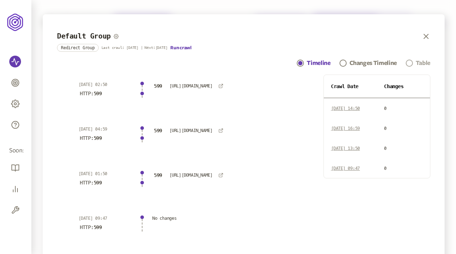
click at [289, 63] on div "Table" at bounding box center [423, 63] width 15 height 9
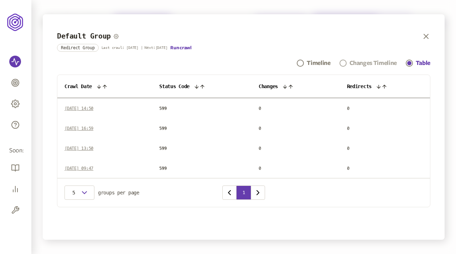
click at [289, 63] on div "Changes Timeline" at bounding box center [373, 63] width 47 height 9
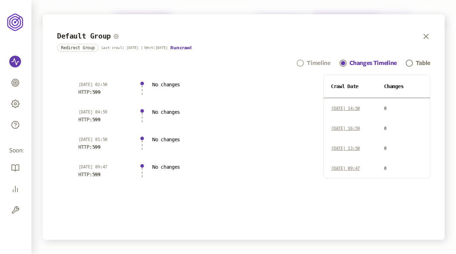
click at [289, 61] on div "Timeline" at bounding box center [319, 63] width 24 height 9
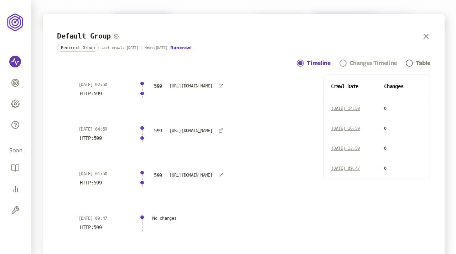
click at [289, 63] on div "Changes Timeline" at bounding box center [373, 63] width 47 height 9
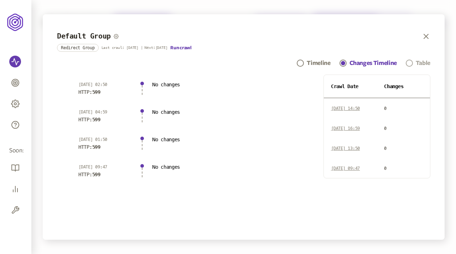
click at [289, 64] on span "Navigation" at bounding box center [409, 63] width 7 height 7
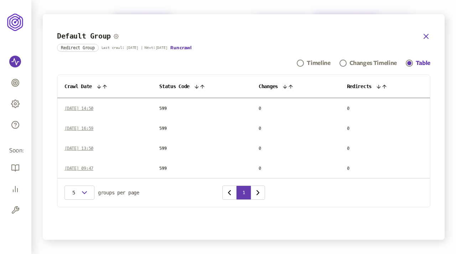
click at [289, 34] on icon "button" at bounding box center [426, 36] width 9 height 9
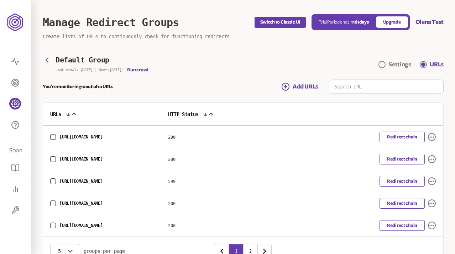
click at [208, 74] on main "Default Group Last crawl: 19 Aug | Next: 5 Aug | Run crawl Settings URLs You’re…" at bounding box center [243, 160] width 401 height 209
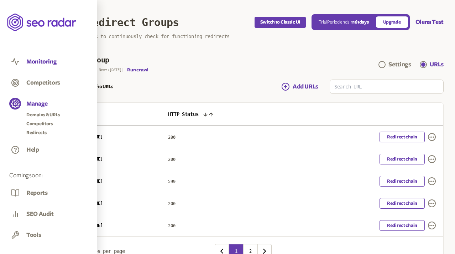
click at [39, 60] on button "Monitoring" at bounding box center [41, 62] width 30 height 8
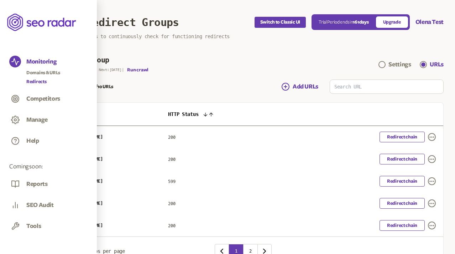
click at [37, 79] on link "Redirects" at bounding box center [43, 81] width 34 height 7
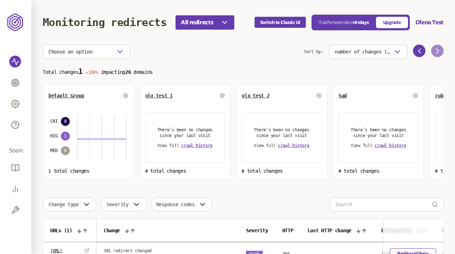
click at [437, 49] on icon at bounding box center [438, 51] width 2 height 4
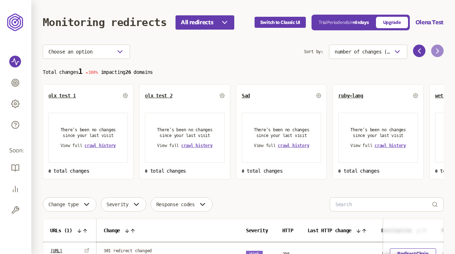
click at [437, 49] on icon at bounding box center [438, 51] width 2 height 4
click at [436, 49] on icon at bounding box center [438, 51] width 9 height 9
click at [419, 49] on icon at bounding box center [419, 51] width 9 height 9
click at [418, 49] on icon at bounding box center [419, 51] width 9 height 9
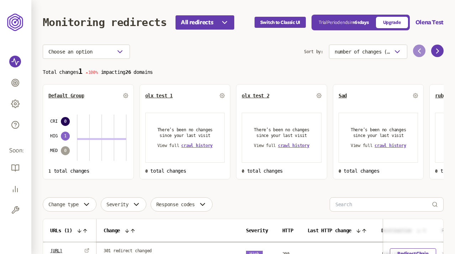
click at [418, 49] on icon at bounding box center [419, 51] width 9 height 9
click at [381, 52] on span "number of changes (high-low)" at bounding box center [363, 52] width 56 height 6
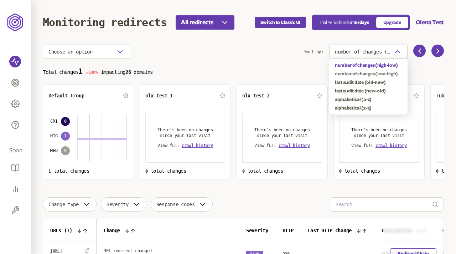
click at [366, 71] on div "number of changes (low-high)" at bounding box center [368, 74] width 67 height 6
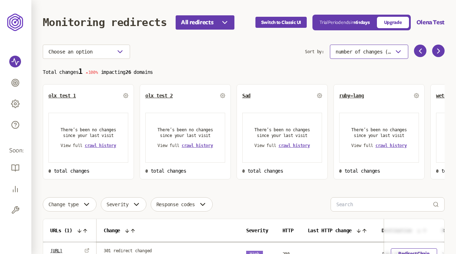
click at [382, 49] on span "number of changes (low-high)" at bounding box center [364, 52] width 56 height 6
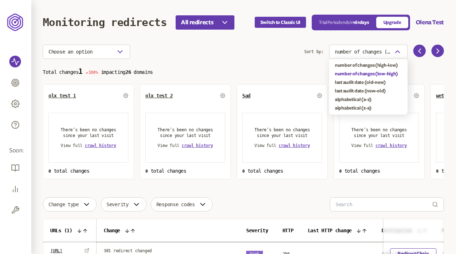
click at [365, 79] on div "last audit date (old-new)" at bounding box center [368, 82] width 67 height 9
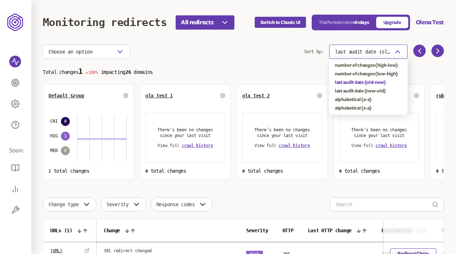
click at [375, 54] on span "last audit date (old-new)" at bounding box center [363, 52] width 56 height 6
click at [365, 92] on div "last audit date (new-old)" at bounding box center [368, 91] width 67 height 6
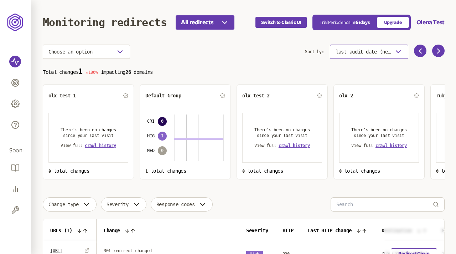
click at [369, 50] on span "last audit date (new-old)" at bounding box center [364, 52] width 56 height 6
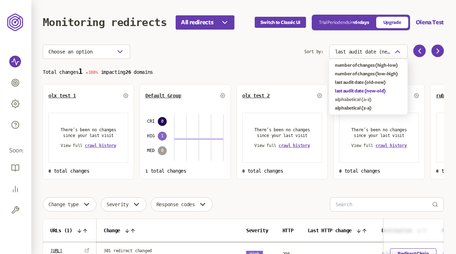
click at [355, 98] on div "alphabetical (a-z)" at bounding box center [368, 100] width 67 height 6
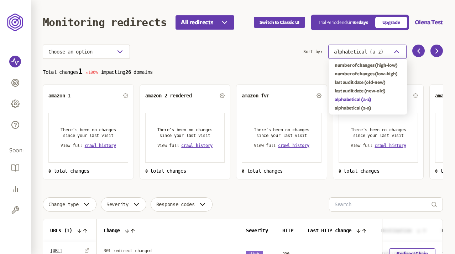
click at [367, 50] on span "alphabetical (a-z)" at bounding box center [359, 52] width 50 height 6
click at [351, 107] on div "alphabetical (z-a)" at bounding box center [368, 108] width 67 height 6
click at [374, 50] on span "alphabetical (z-a)" at bounding box center [359, 52] width 50 height 6
click at [362, 64] on div "number of changes (high-low)" at bounding box center [368, 65] width 67 height 6
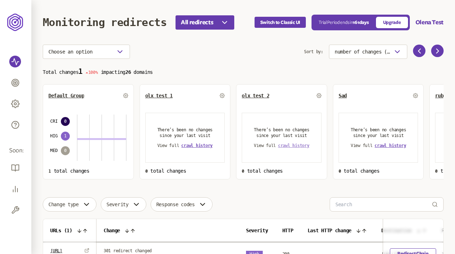
click at [298, 146] on span "crawl history" at bounding box center [293, 145] width 31 height 5
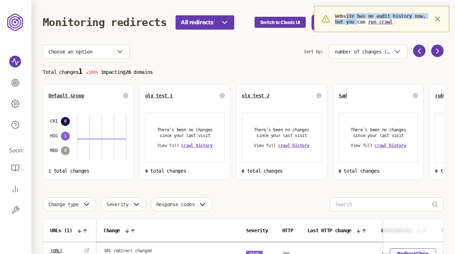
drag, startPoint x: 346, startPoint y: 18, endPoint x: 372, endPoint y: 23, distance: 26.8
click at [372, 23] on p "Website has no audit history now, but you can run crawl" at bounding box center [382, 18] width 94 height 11
click at [393, 21] on button "run crawl" at bounding box center [380, 22] width 25 height 6
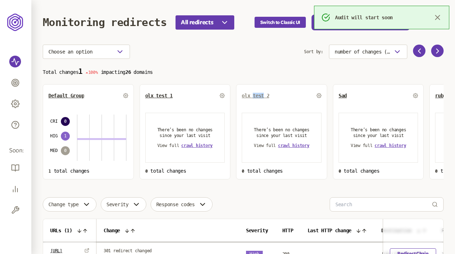
click at [253, 94] on span "olx test 2" at bounding box center [255, 96] width 27 height 6
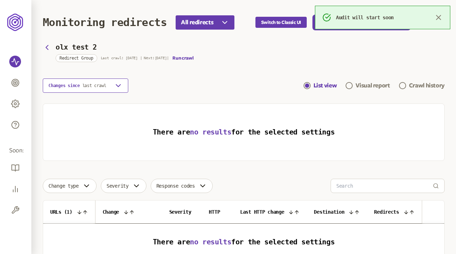
click at [121, 85] on icon "button" at bounding box center [118, 85] width 9 height 9
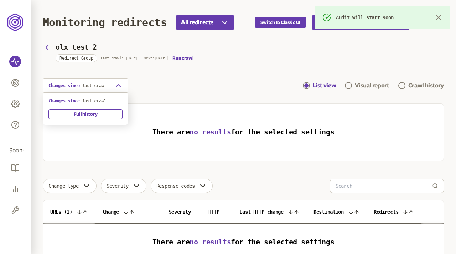
click at [151, 83] on div "Changes since last crawl List view Visual report Crawl history" at bounding box center [243, 85] width 401 height 14
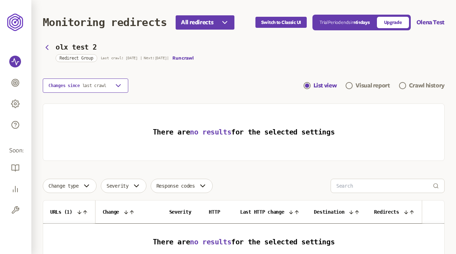
click at [81, 89] on button "Changes since last crawl" at bounding box center [86, 85] width 86 height 14
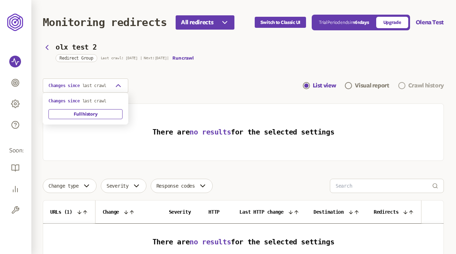
click at [432, 87] on div "Changes since last crawl List view Visual report Crawl history" at bounding box center [243, 85] width 401 height 14
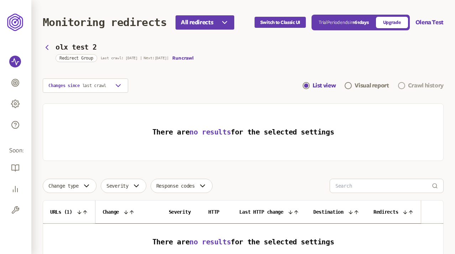
click at [422, 87] on div "Crawl history" at bounding box center [426, 85] width 36 height 9
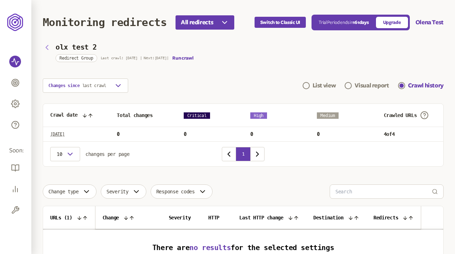
click at [47, 46] on icon "button" at bounding box center [47, 47] width 9 height 9
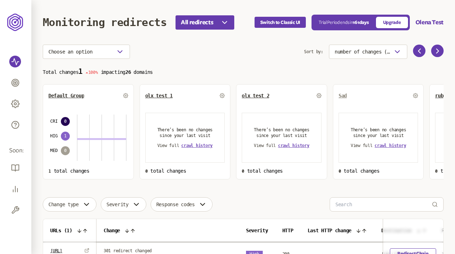
click at [344, 94] on span "Sad" at bounding box center [343, 96] width 8 height 6
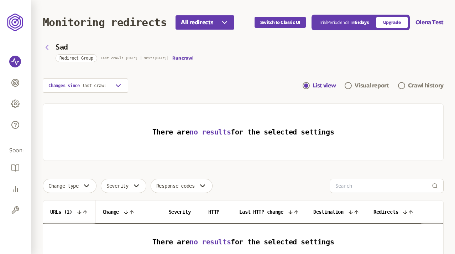
click at [47, 45] on icon "button" at bounding box center [47, 47] width 9 height 9
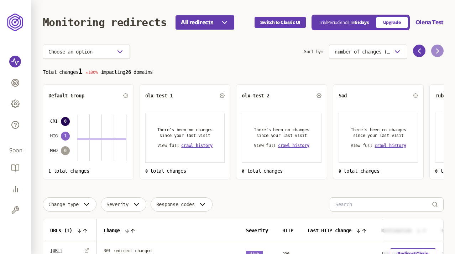
click at [440, 55] on icon at bounding box center [438, 51] width 9 height 9
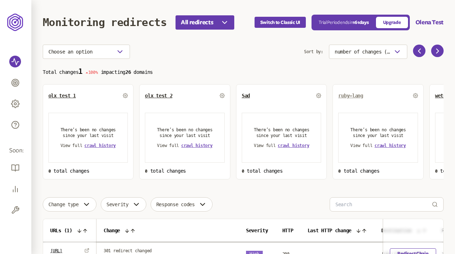
click at [356, 96] on span "ruby-lang" at bounding box center [350, 96] width 25 height 6
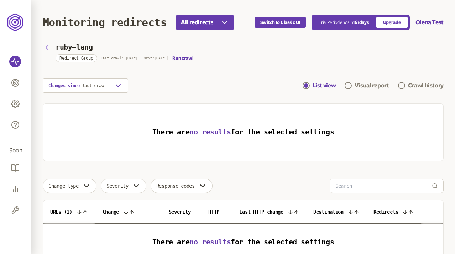
click at [48, 47] on icon "button" at bounding box center [47, 47] width 9 height 9
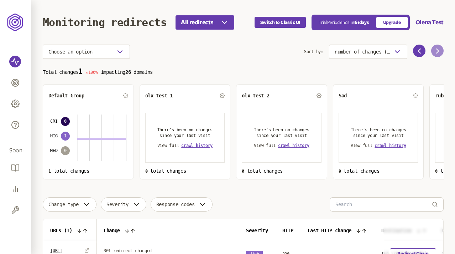
click at [437, 51] on icon at bounding box center [438, 51] width 9 height 9
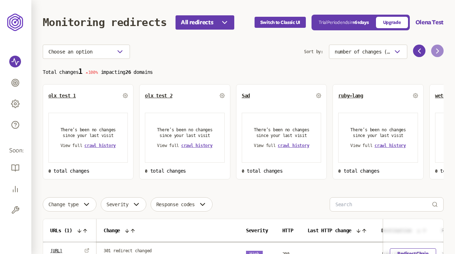
click at [437, 51] on icon at bounding box center [438, 51] width 9 height 9
click at [377, 96] on span "[DOMAIN_NAME][URL] old ui" at bounding box center [372, 96] width 69 height 6
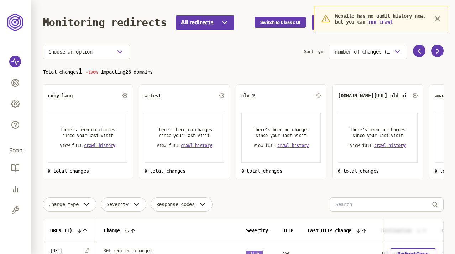
click at [327, 75] on p "Total changes 1 100% impacting 26 domains" at bounding box center [243, 71] width 401 height 8
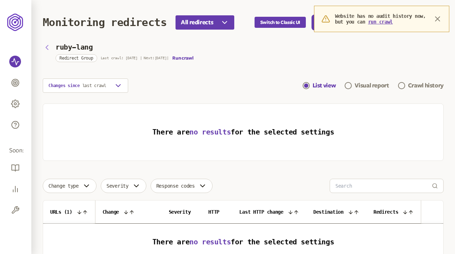
click at [47, 46] on icon "button" at bounding box center [47, 47] width 2 height 4
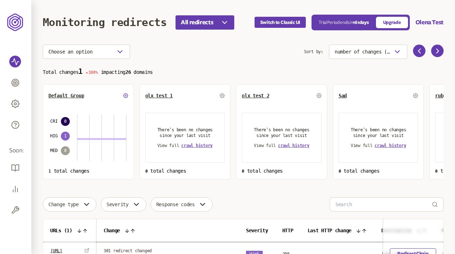
click at [125, 95] on icon at bounding box center [125, 95] width 5 height 5
click at [317, 95] on icon at bounding box center [319, 95] width 5 height 5
click at [434, 51] on icon at bounding box center [438, 51] width 9 height 9
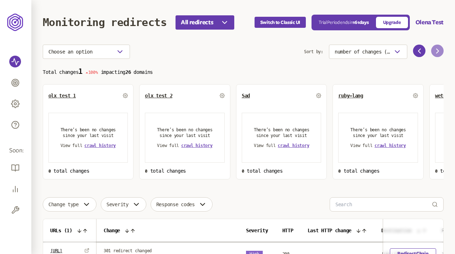
click at [434, 51] on icon at bounding box center [438, 51] width 9 height 9
click at [415, 96] on icon at bounding box center [415, 95] width 5 height 5
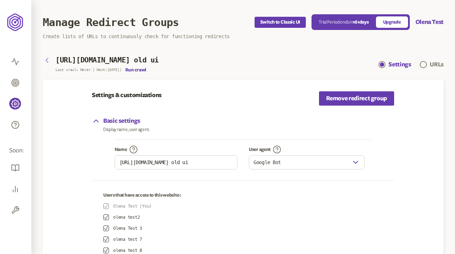
click at [46, 60] on icon "button" at bounding box center [47, 60] width 2 height 4
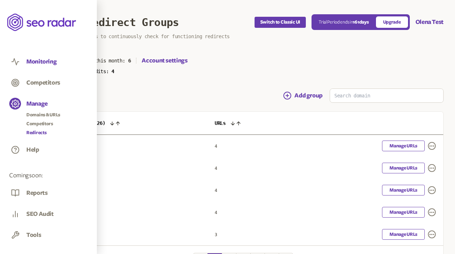
click at [40, 60] on button "Monitoring" at bounding box center [41, 62] width 30 height 8
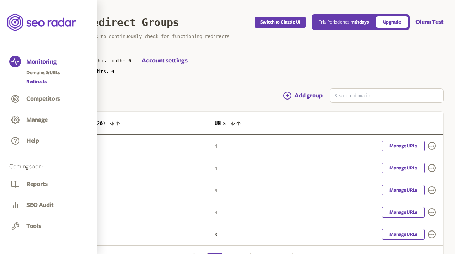
click at [38, 81] on link "Redirects" at bounding box center [43, 81] width 34 height 7
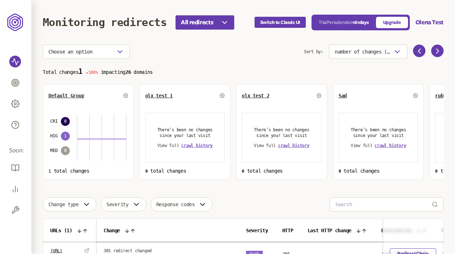
scroll to position [69, 0]
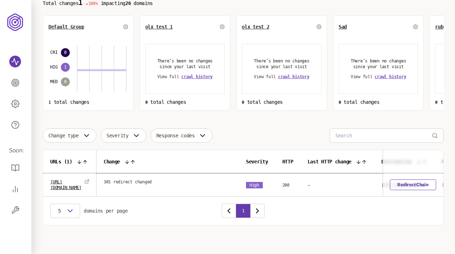
click at [237, 132] on div "Change type Severity Response codes" at bounding box center [243, 135] width 401 height 14
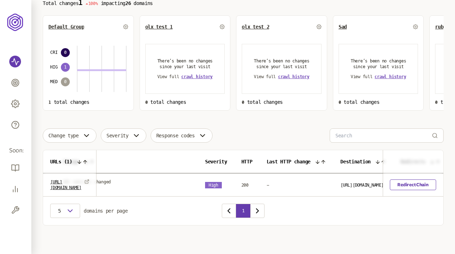
scroll to position [0, 0]
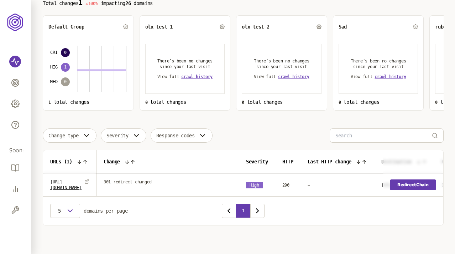
click at [412, 183] on link "Redirect Chain" at bounding box center [414, 184] width 46 height 11
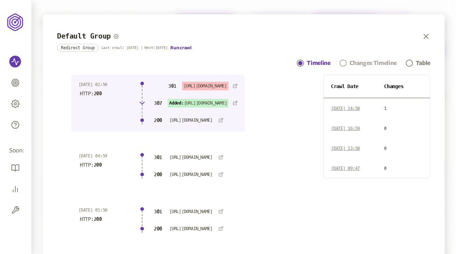
click at [363, 65] on div "Changes Timeline" at bounding box center [373, 63] width 47 height 9
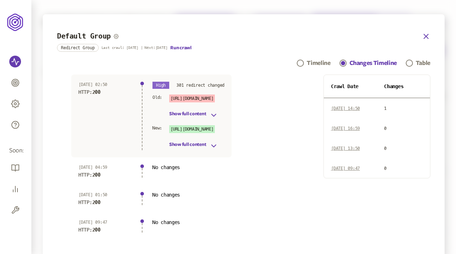
click at [426, 35] on icon "button" at bounding box center [426, 36] width 9 height 9
